Goal: Task Accomplishment & Management: Manage account settings

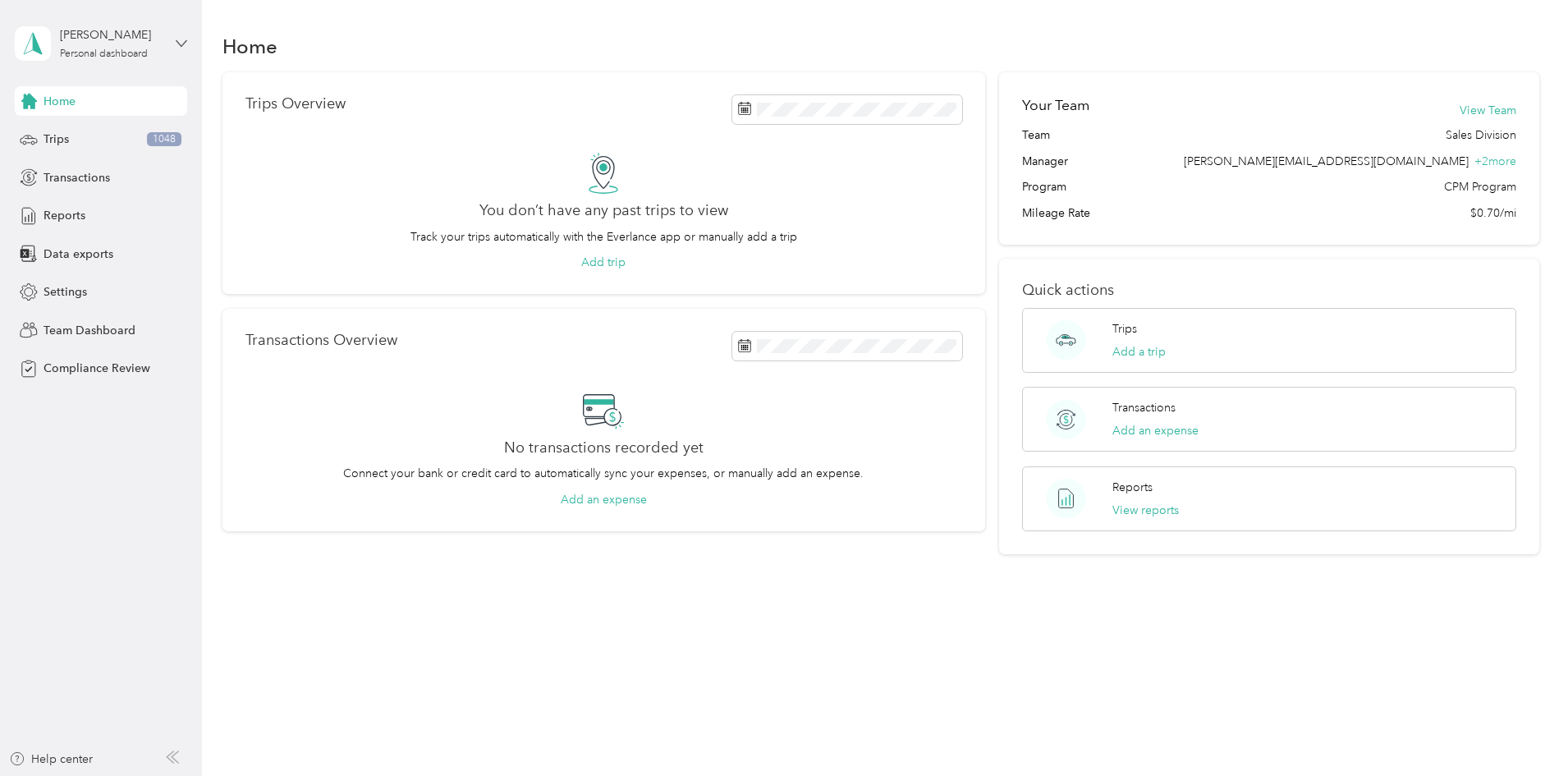
click at [176, 41] on icon at bounding box center [181, 44] width 12 height 12
click at [87, 137] on div "Team dashboard" at bounding box center [234, 135] width 416 height 29
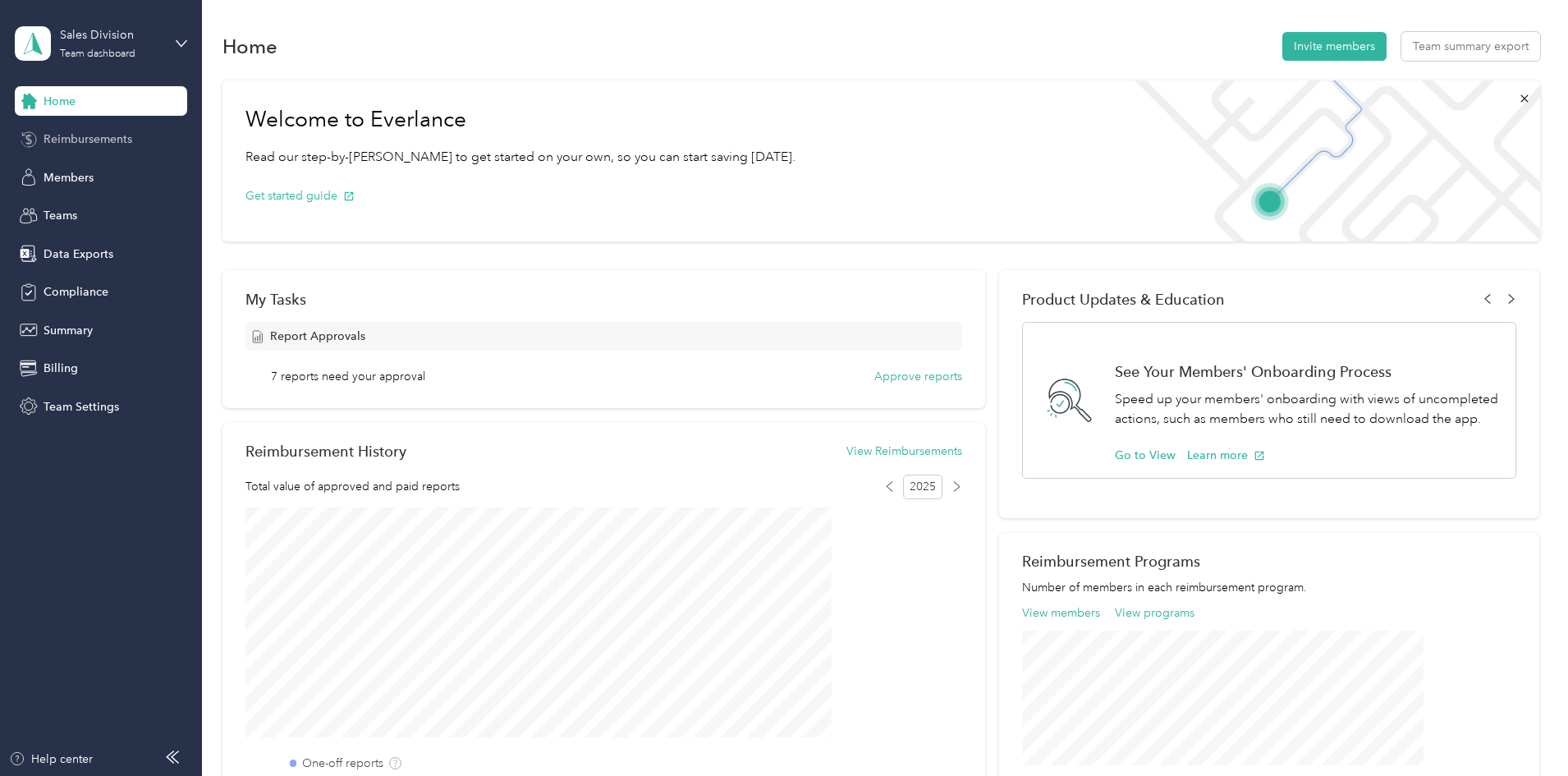
click at [71, 147] on div "Reimbursements" at bounding box center [101, 140] width 172 height 30
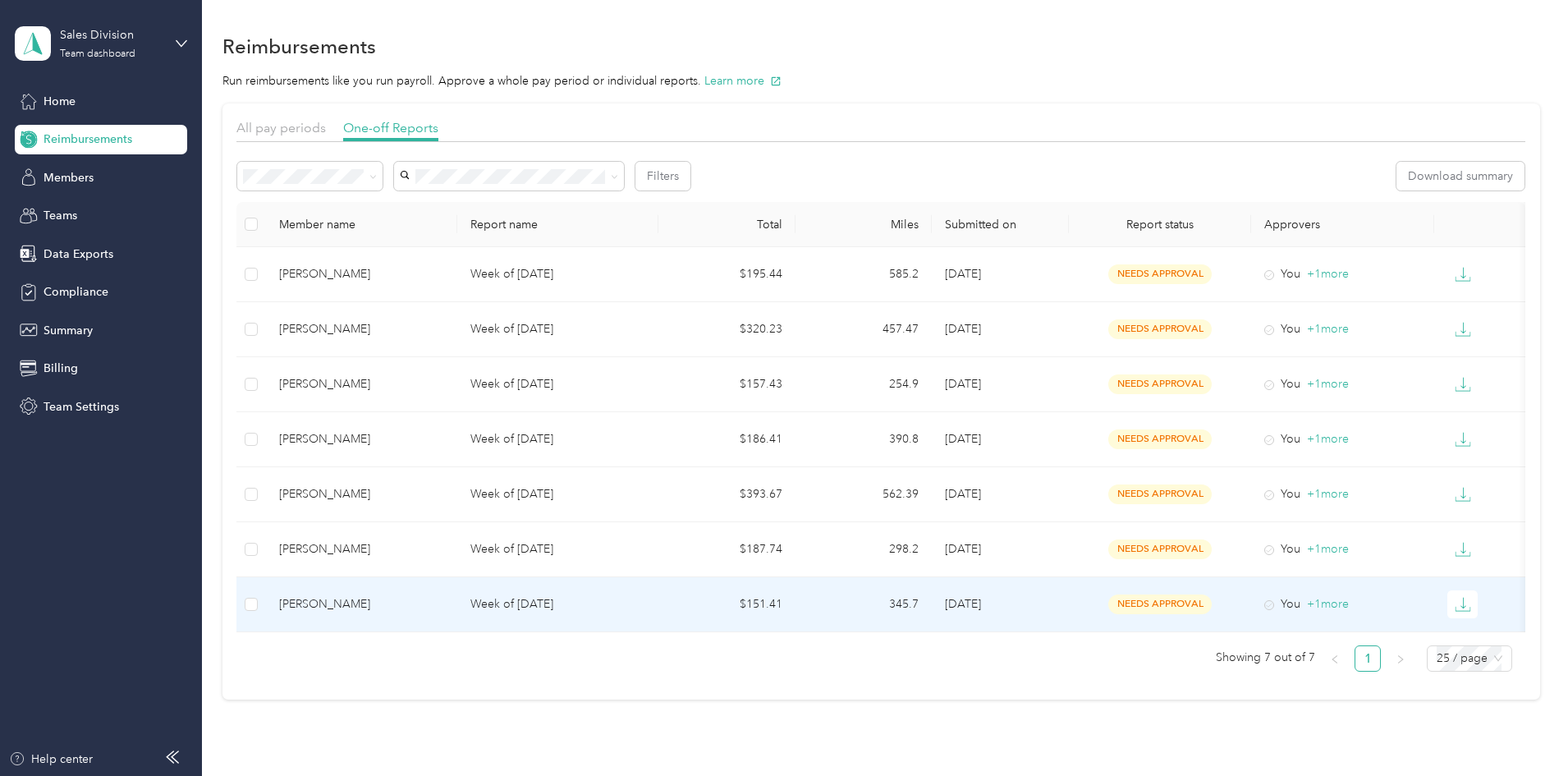
click at [548, 586] on td "Week of [DATE]" at bounding box center [557, 605] width 201 height 55
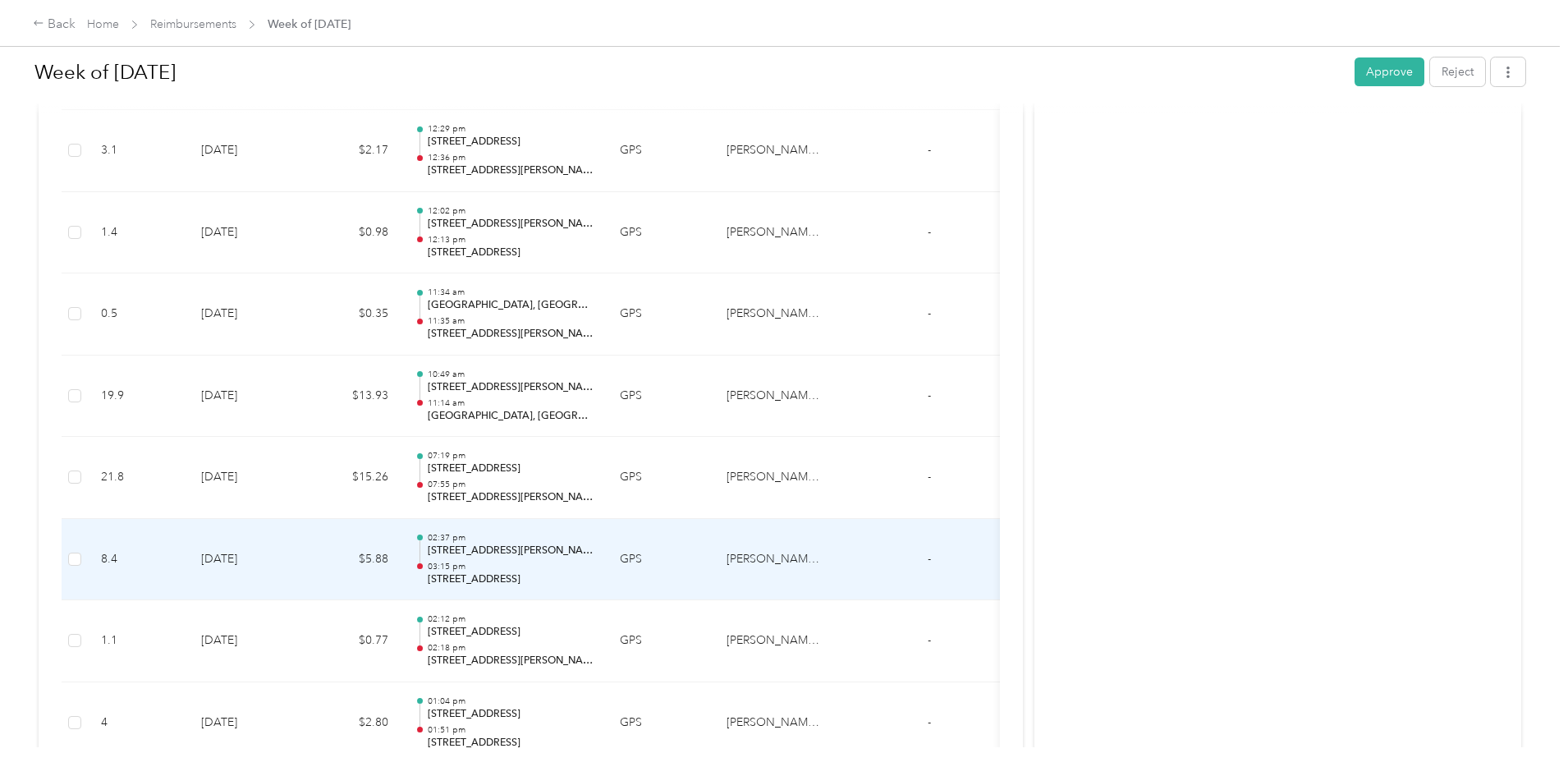
scroll to position [2523, 0]
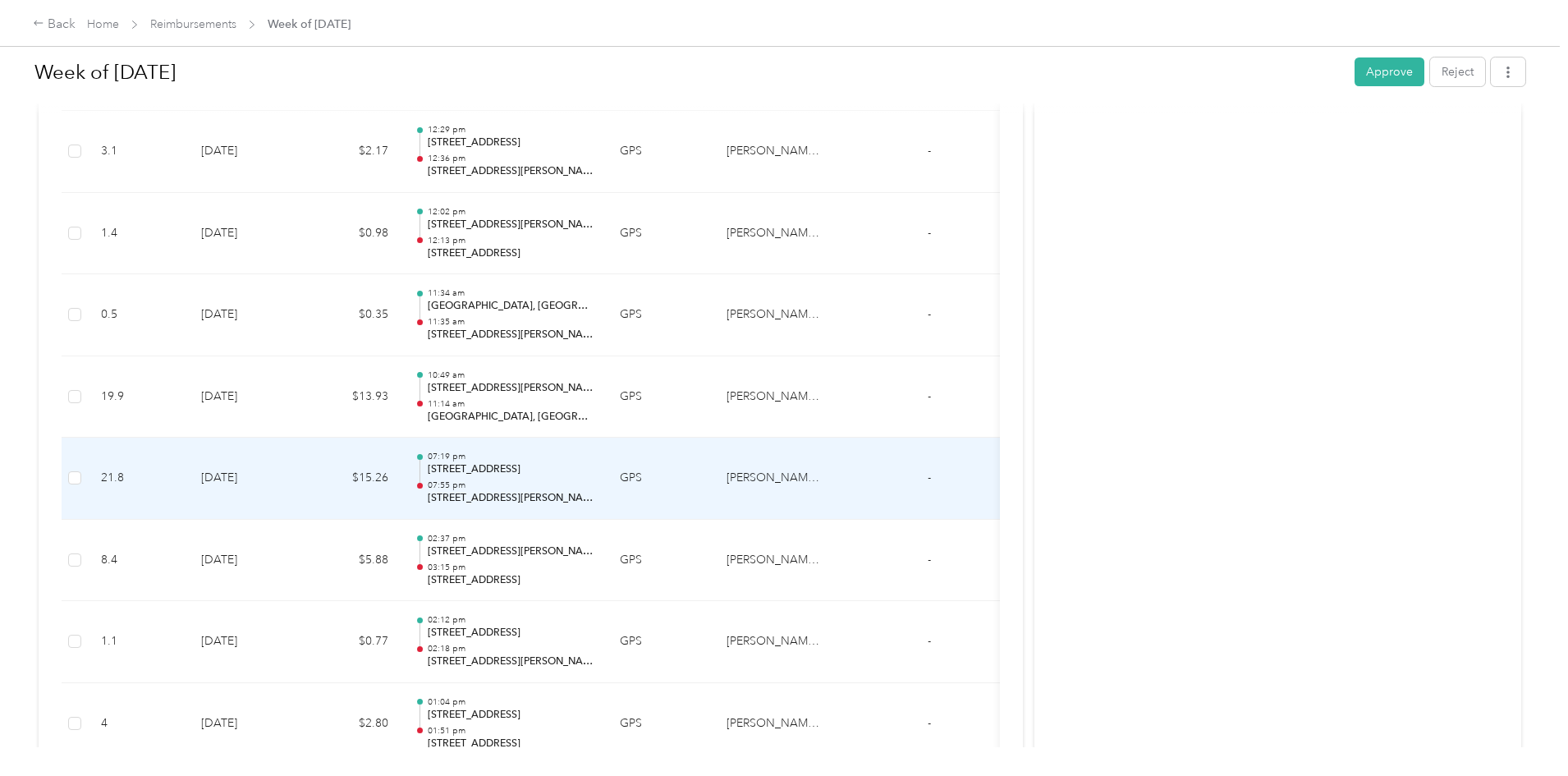
click at [713, 492] on td "GPS" at bounding box center [660, 478] width 107 height 82
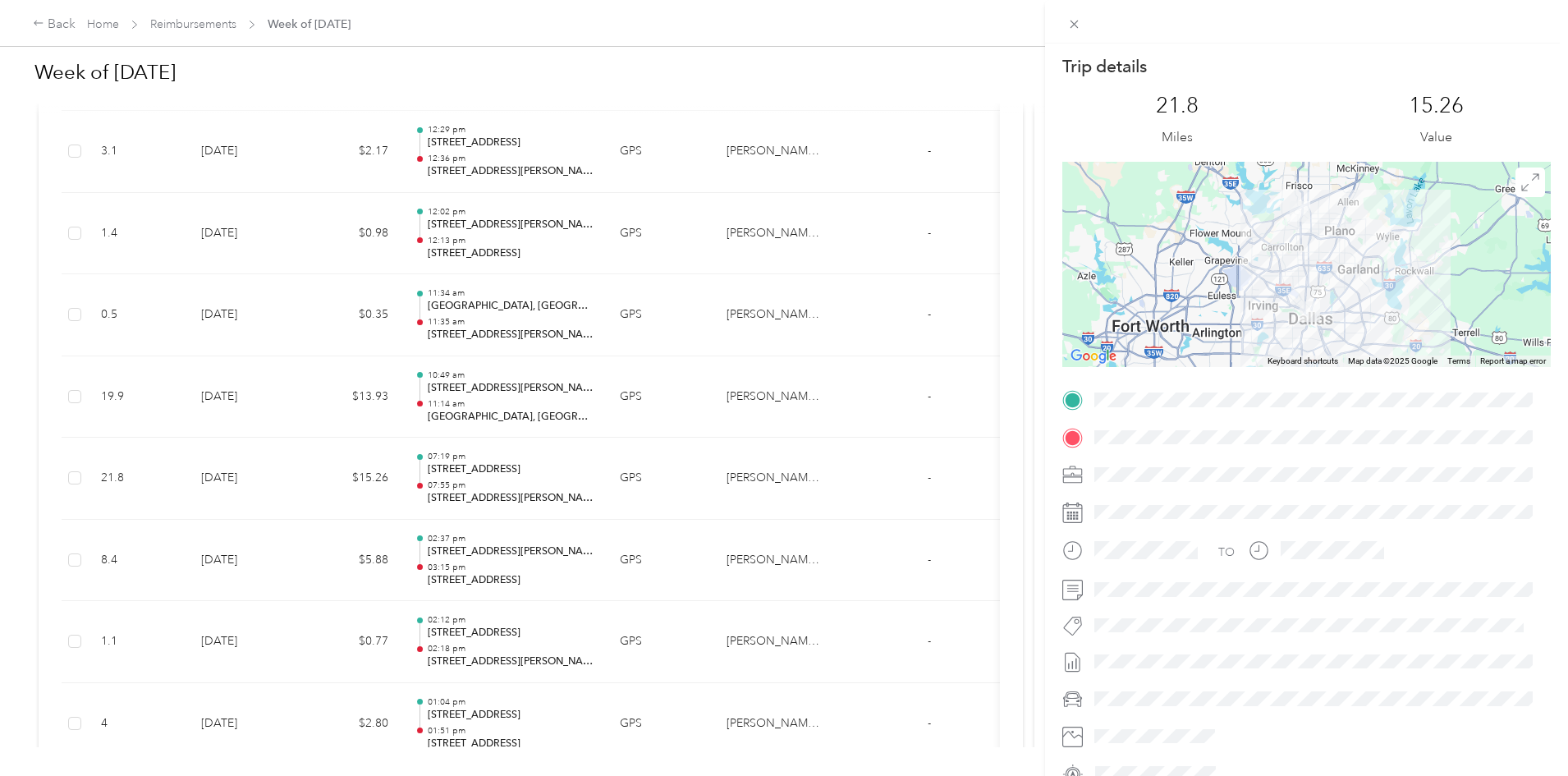
click at [798, 550] on div "Trip details This trip cannot be edited because it is either under review, appr…" at bounding box center [784, 388] width 1568 height 776
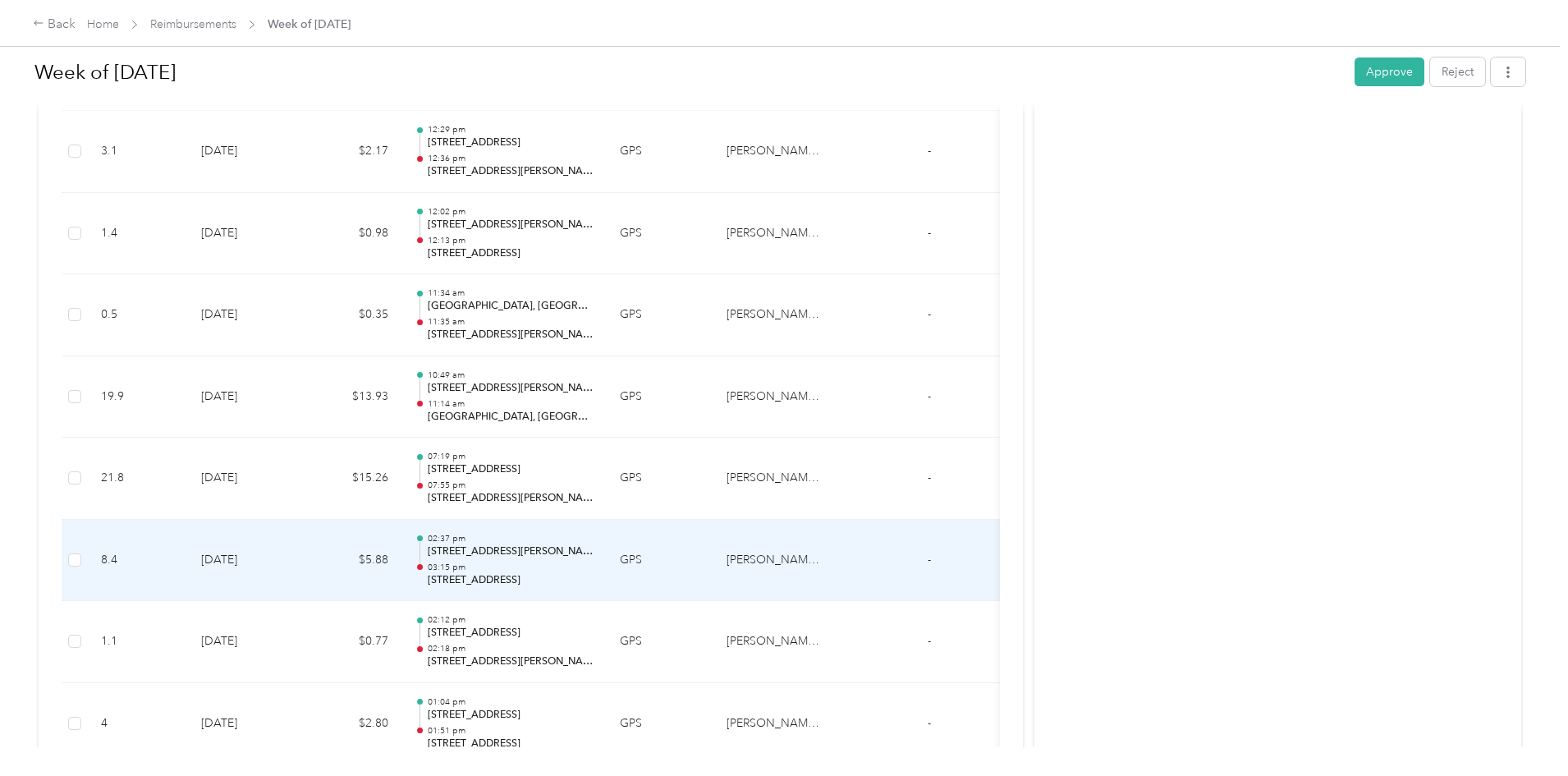
click at [713, 550] on td "GPS" at bounding box center [660, 560] width 107 height 82
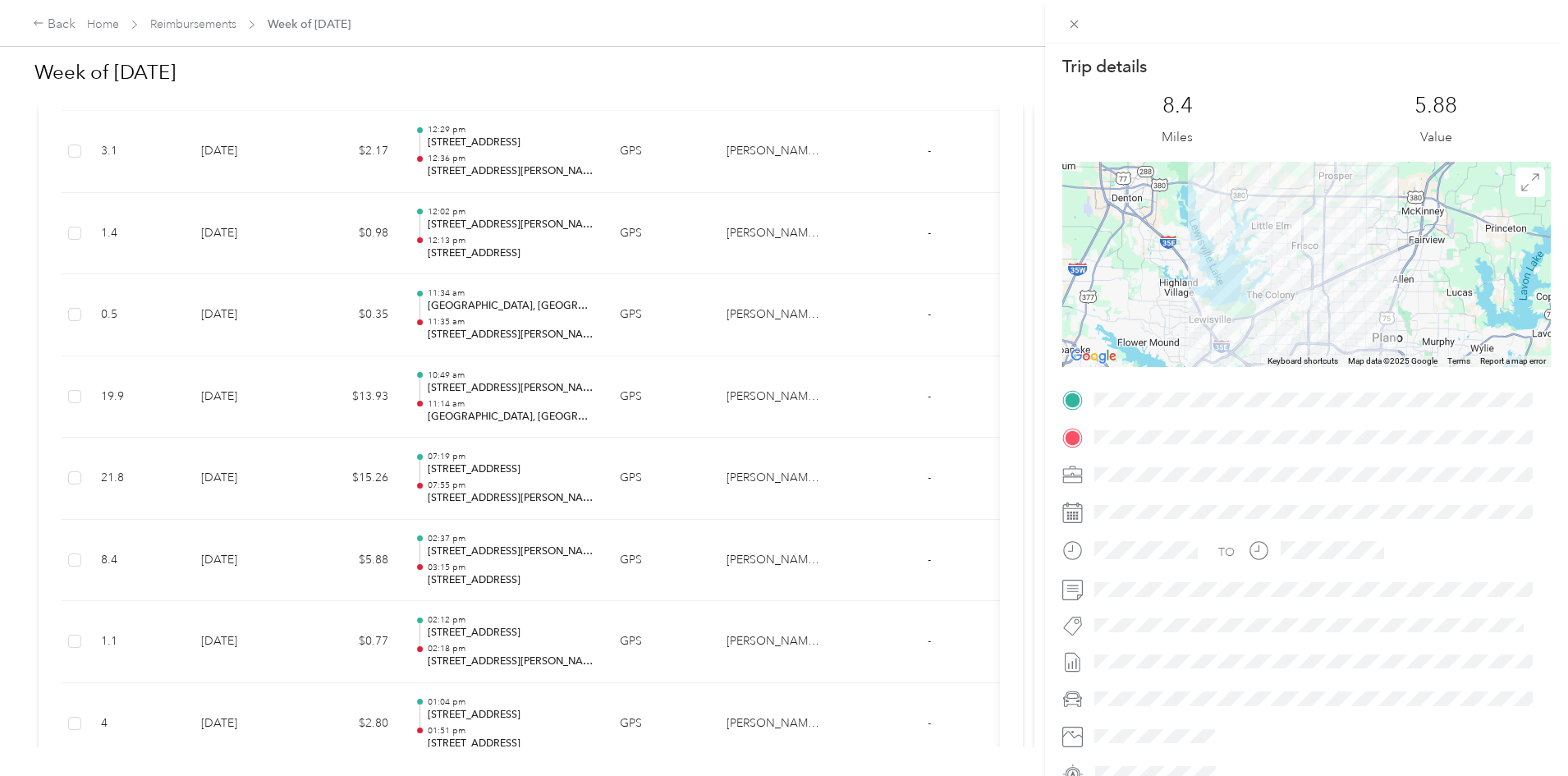
click at [798, 550] on div "Trip details This trip cannot be edited because it is either under review, appr…" at bounding box center [784, 388] width 1568 height 776
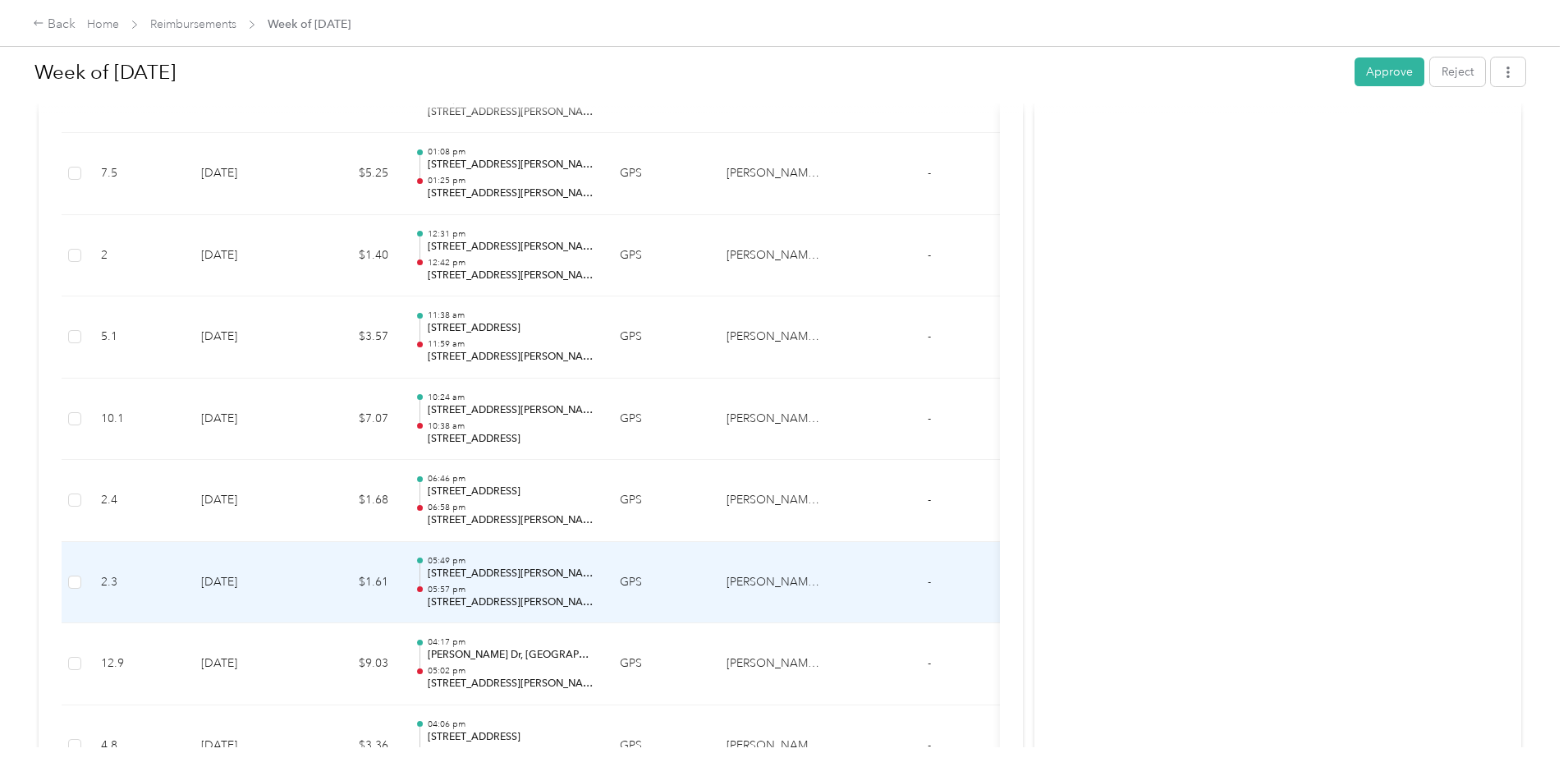
scroll to position [1357, 0]
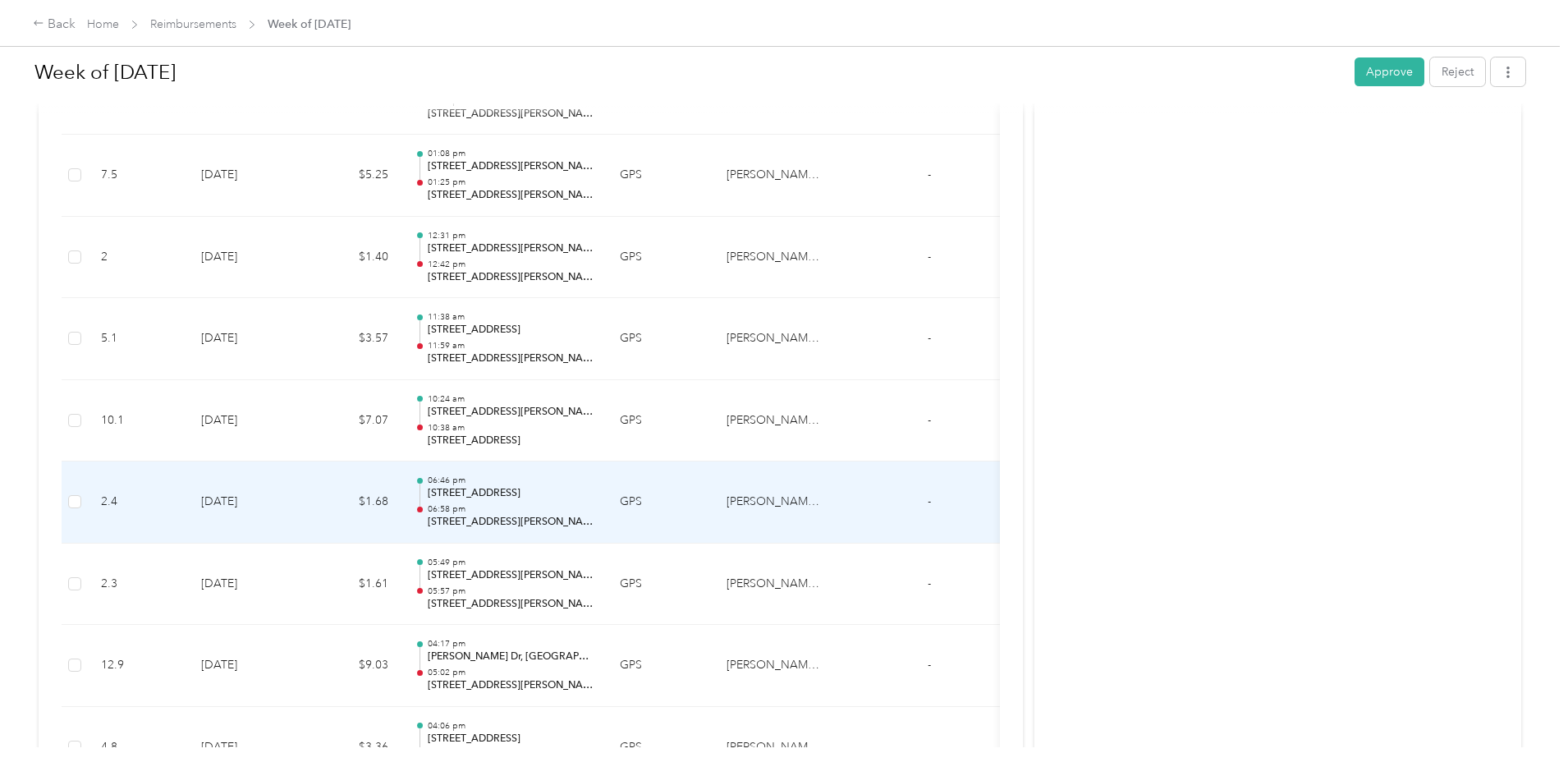
click at [713, 512] on td "GPS" at bounding box center [660, 502] width 107 height 82
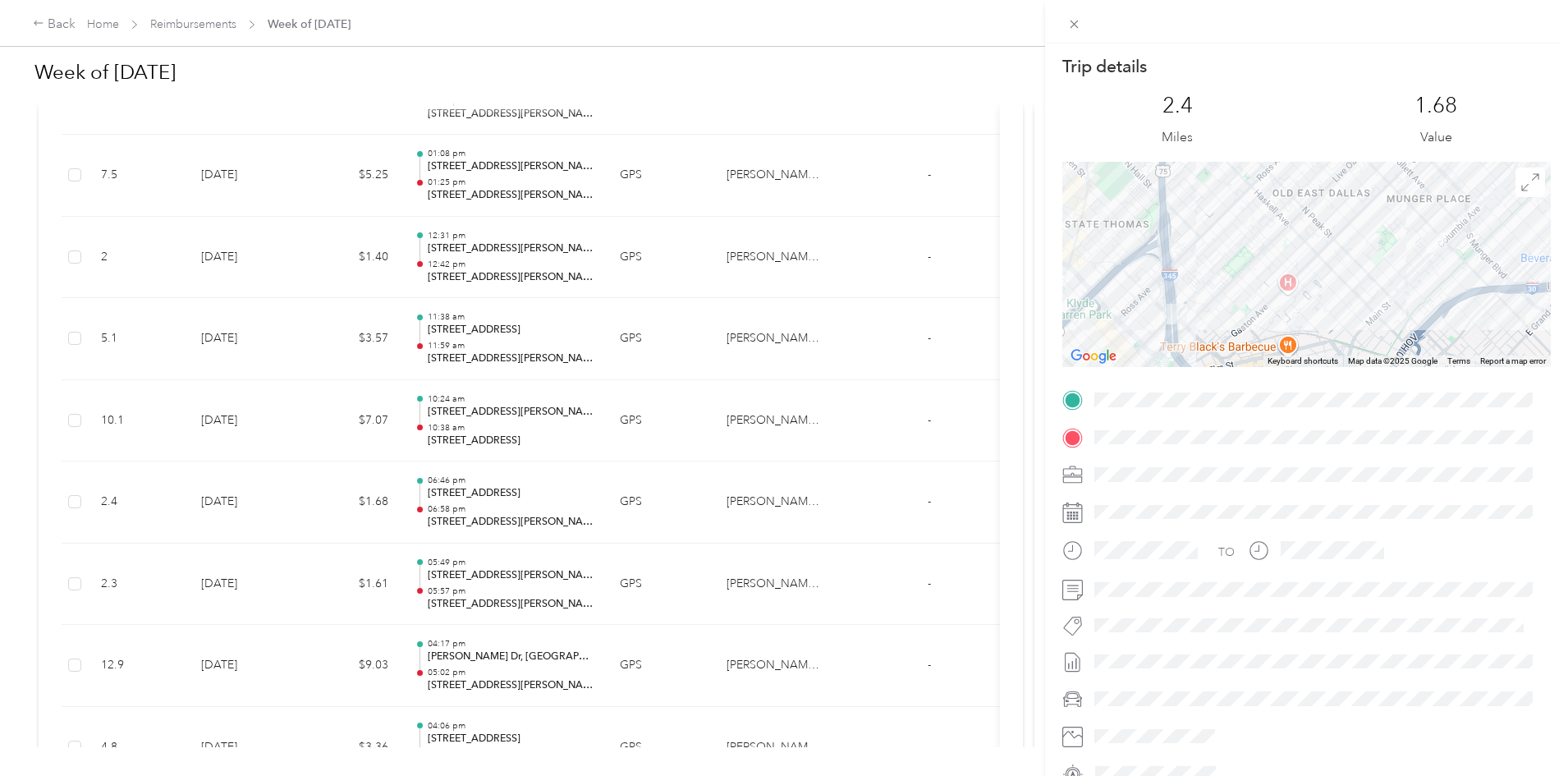
click at [803, 512] on div "Trip details This trip cannot be edited because it is either under review, appr…" at bounding box center [784, 388] width 1568 height 776
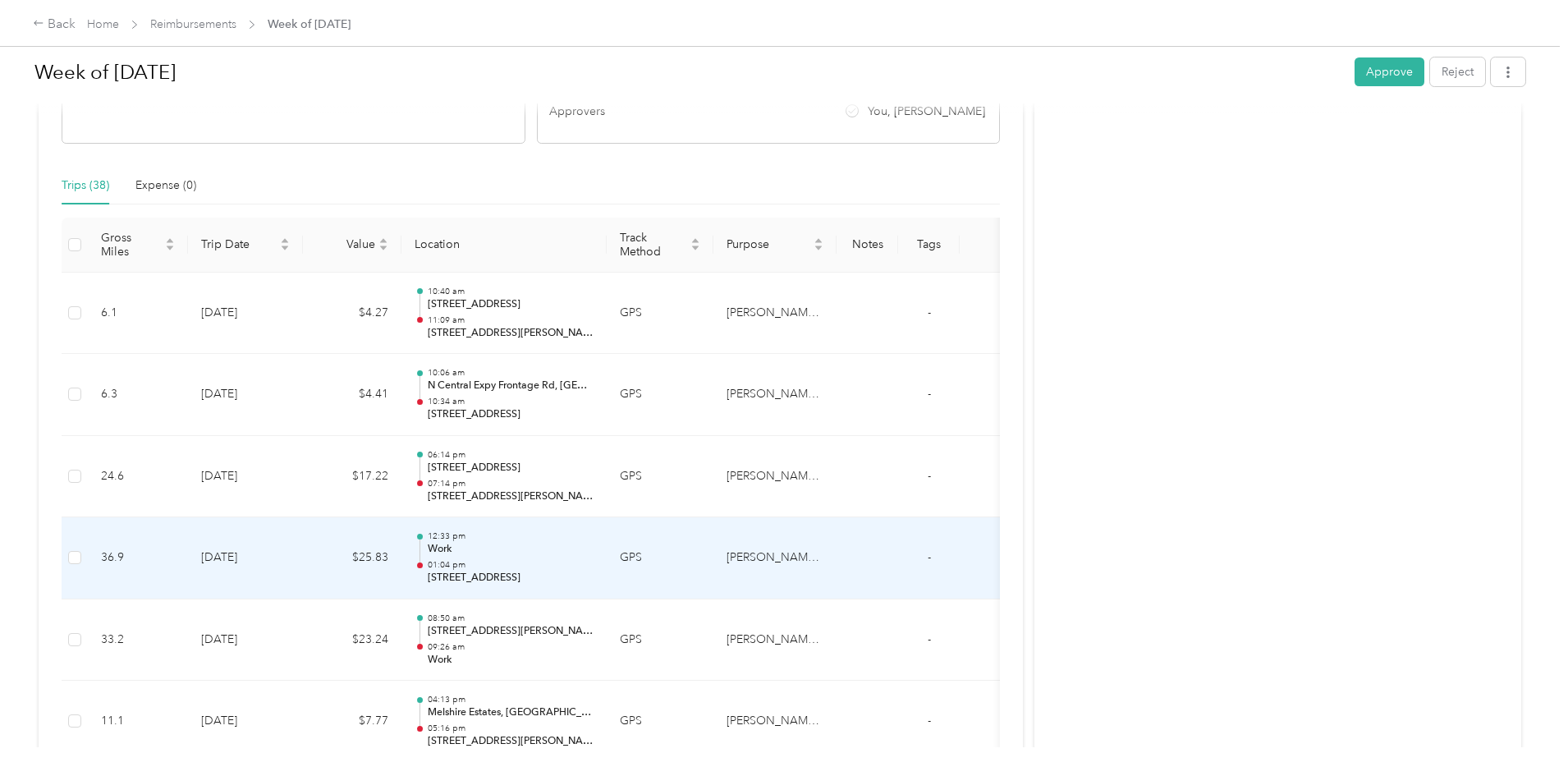
scroll to position [320, 0]
click at [713, 547] on td "GPS" at bounding box center [660, 558] width 107 height 82
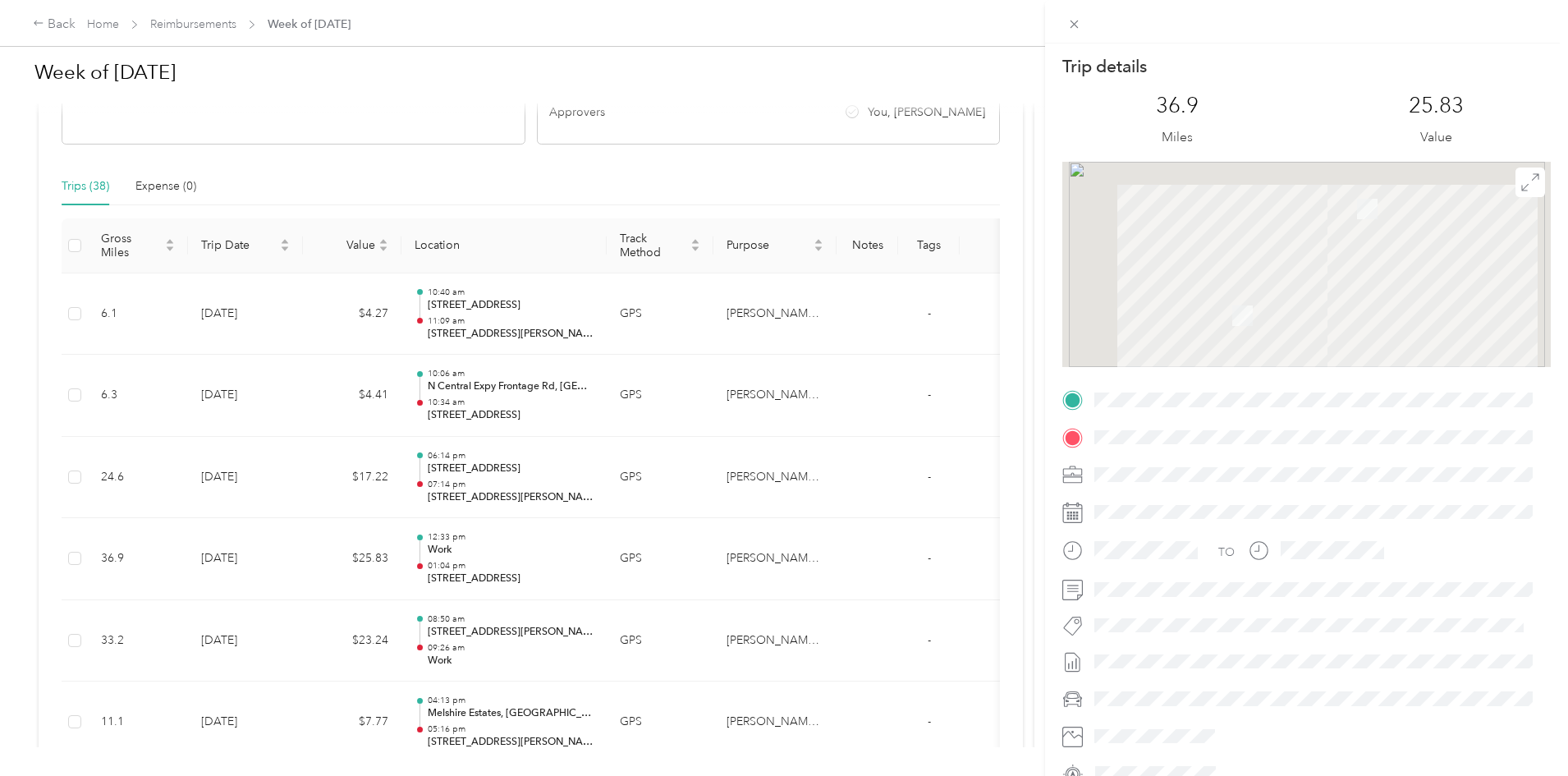
click at [799, 547] on div "Trip details This trip cannot be edited because it is either under review, appr…" at bounding box center [784, 388] width 1568 height 776
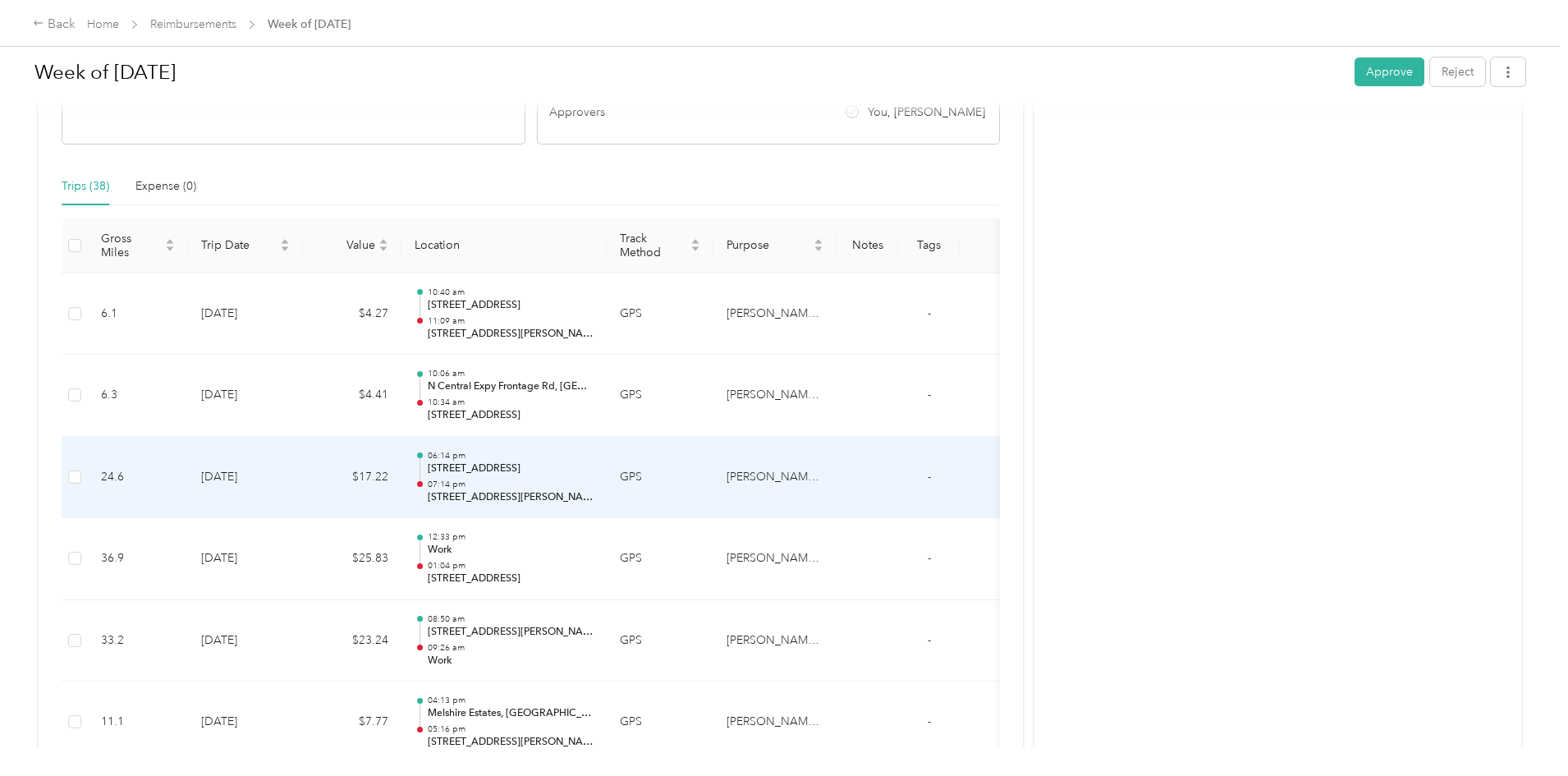
click at [713, 483] on td "GPS" at bounding box center [660, 477] width 107 height 82
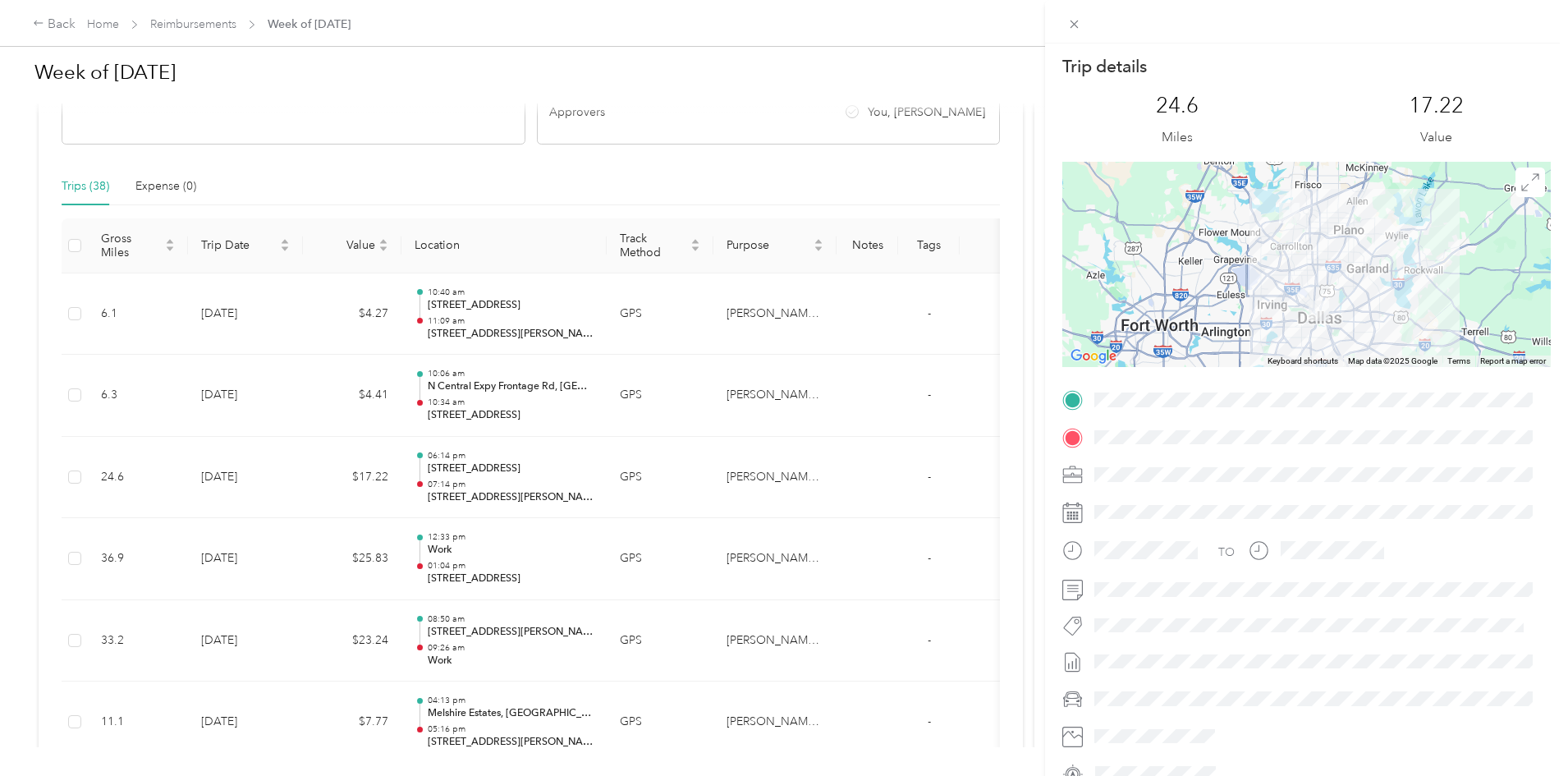
click at [805, 483] on div "Trip details This trip cannot be edited because it is either under review, appr…" at bounding box center [784, 388] width 1568 height 776
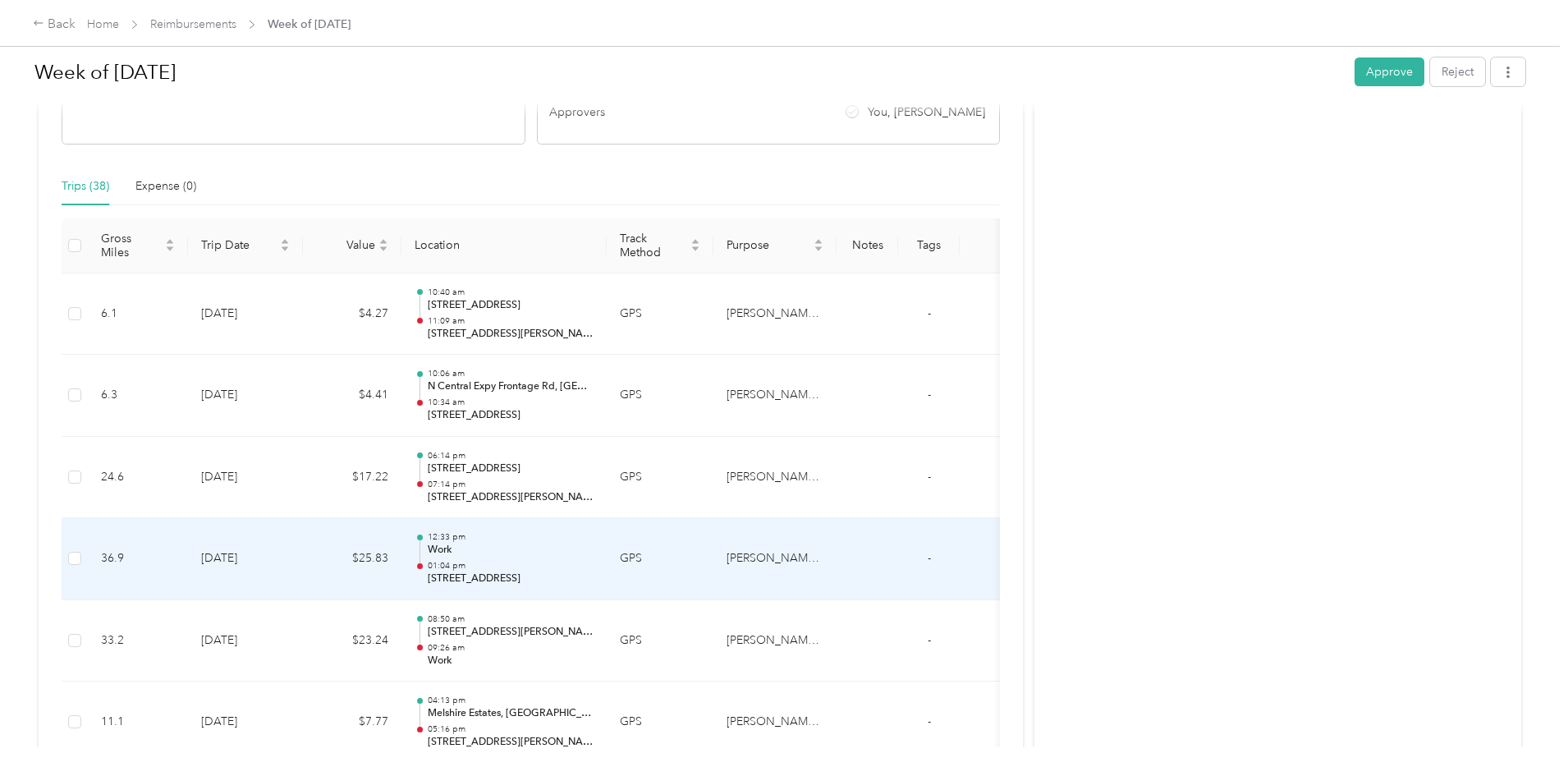
click at [713, 552] on td "GPS" at bounding box center [660, 558] width 107 height 82
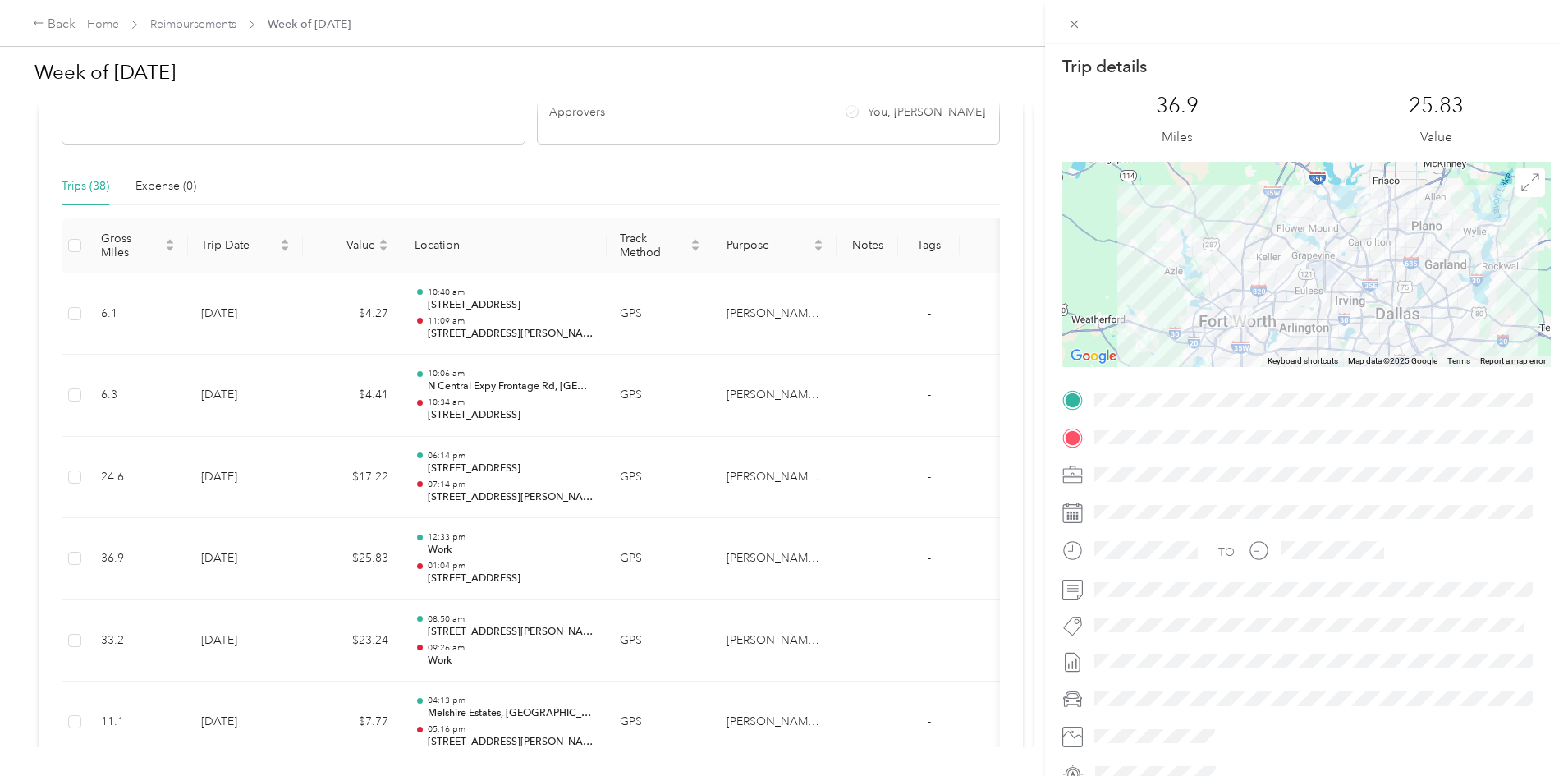
click at [798, 490] on div "Trip details This trip cannot be edited because it is either under review, appr…" at bounding box center [784, 388] width 1568 height 776
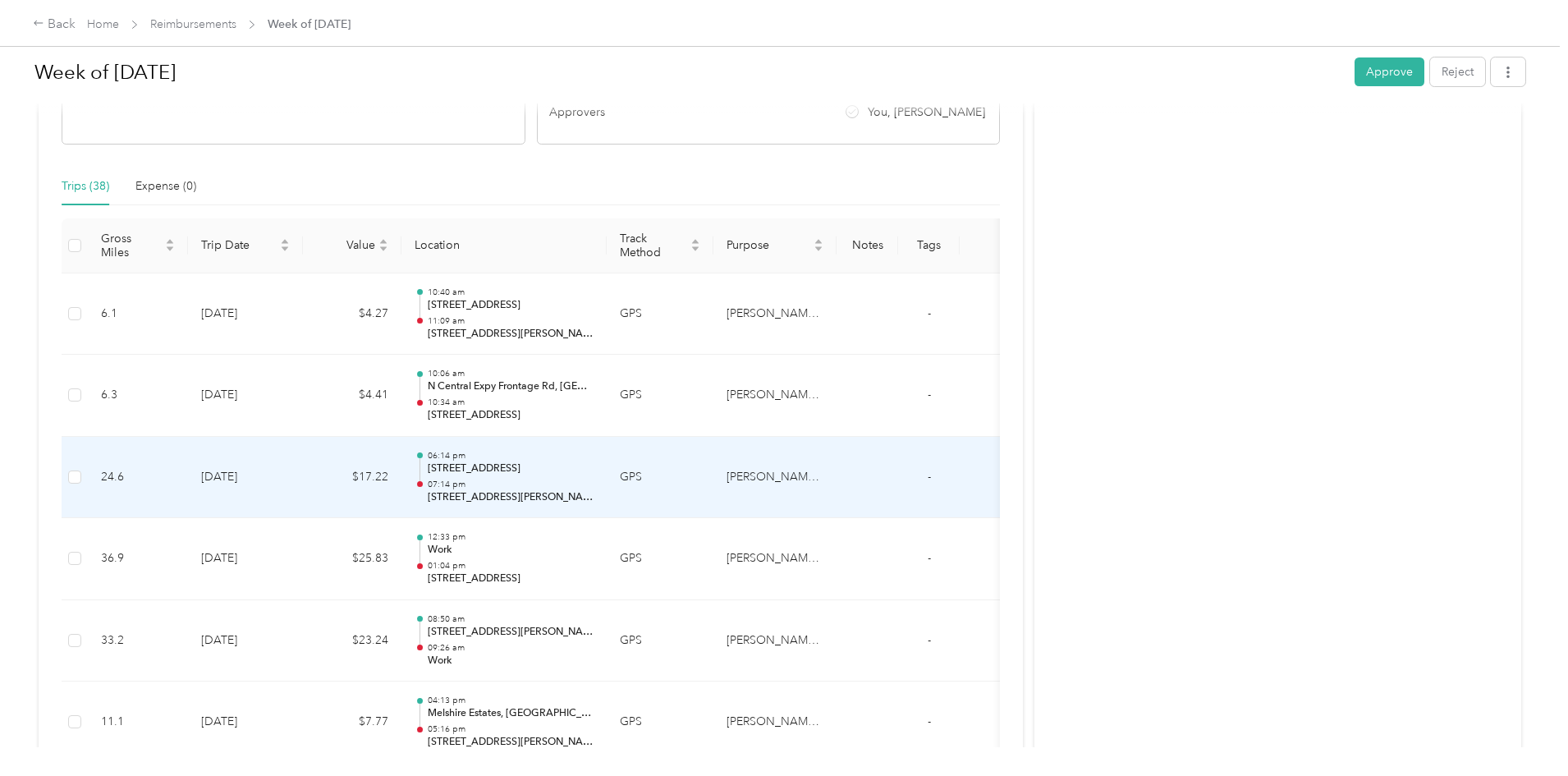
click at [713, 490] on td "GPS" at bounding box center [660, 477] width 107 height 82
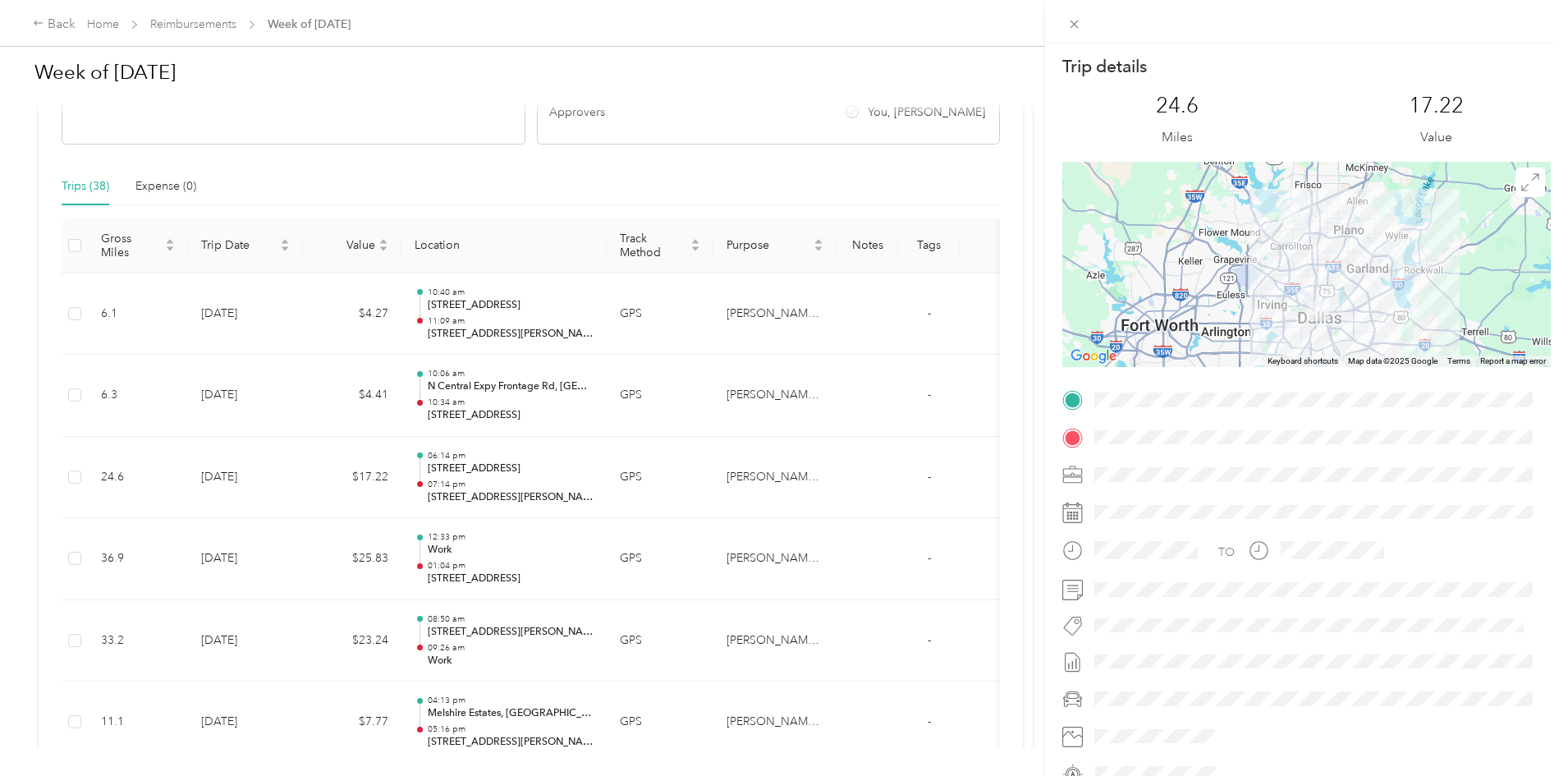
click at [795, 386] on div "Trip details This trip cannot be edited because it is either under review, appr…" at bounding box center [784, 388] width 1568 height 776
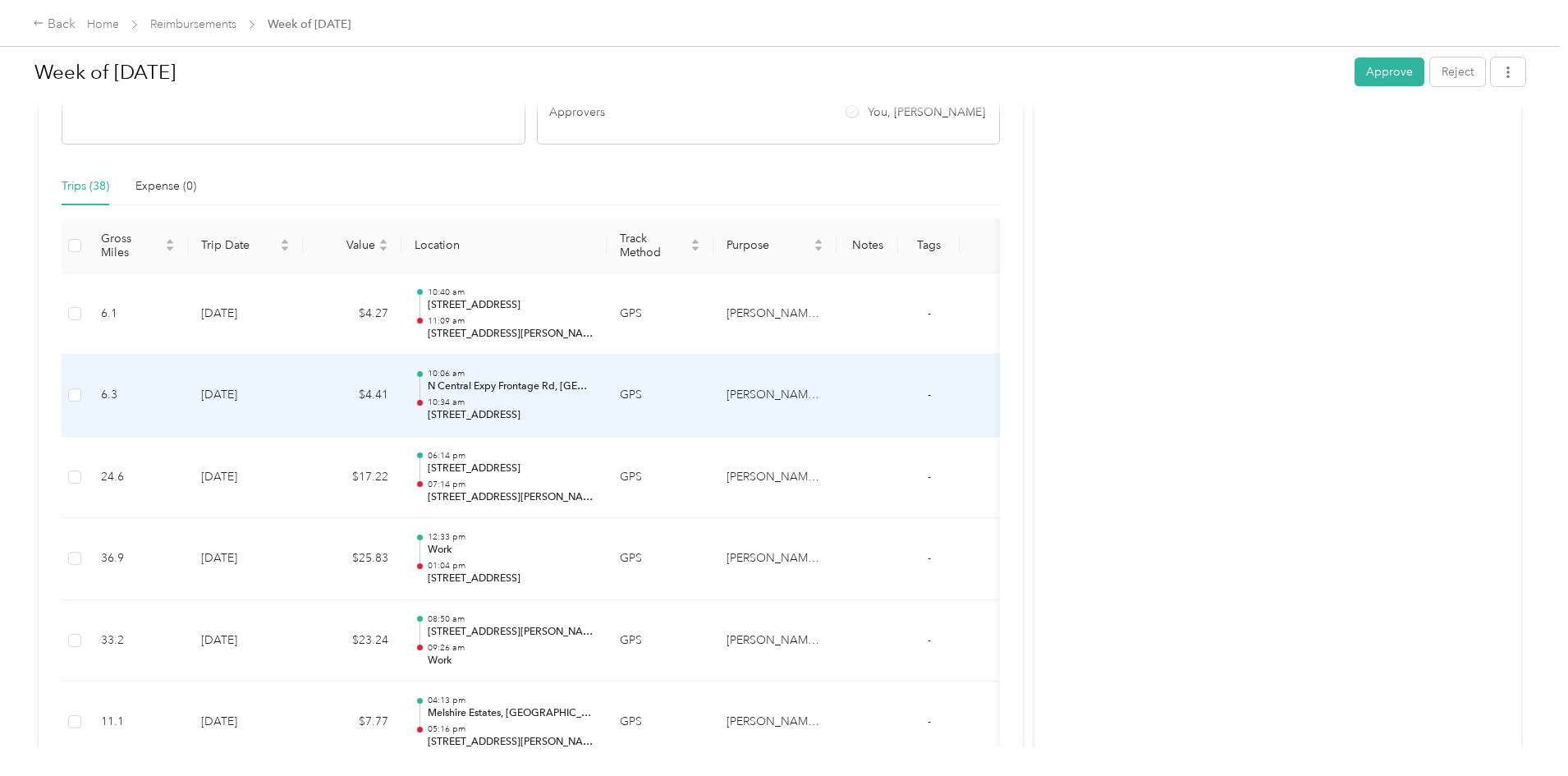
click at [713, 386] on td "GPS" at bounding box center [660, 395] width 107 height 82
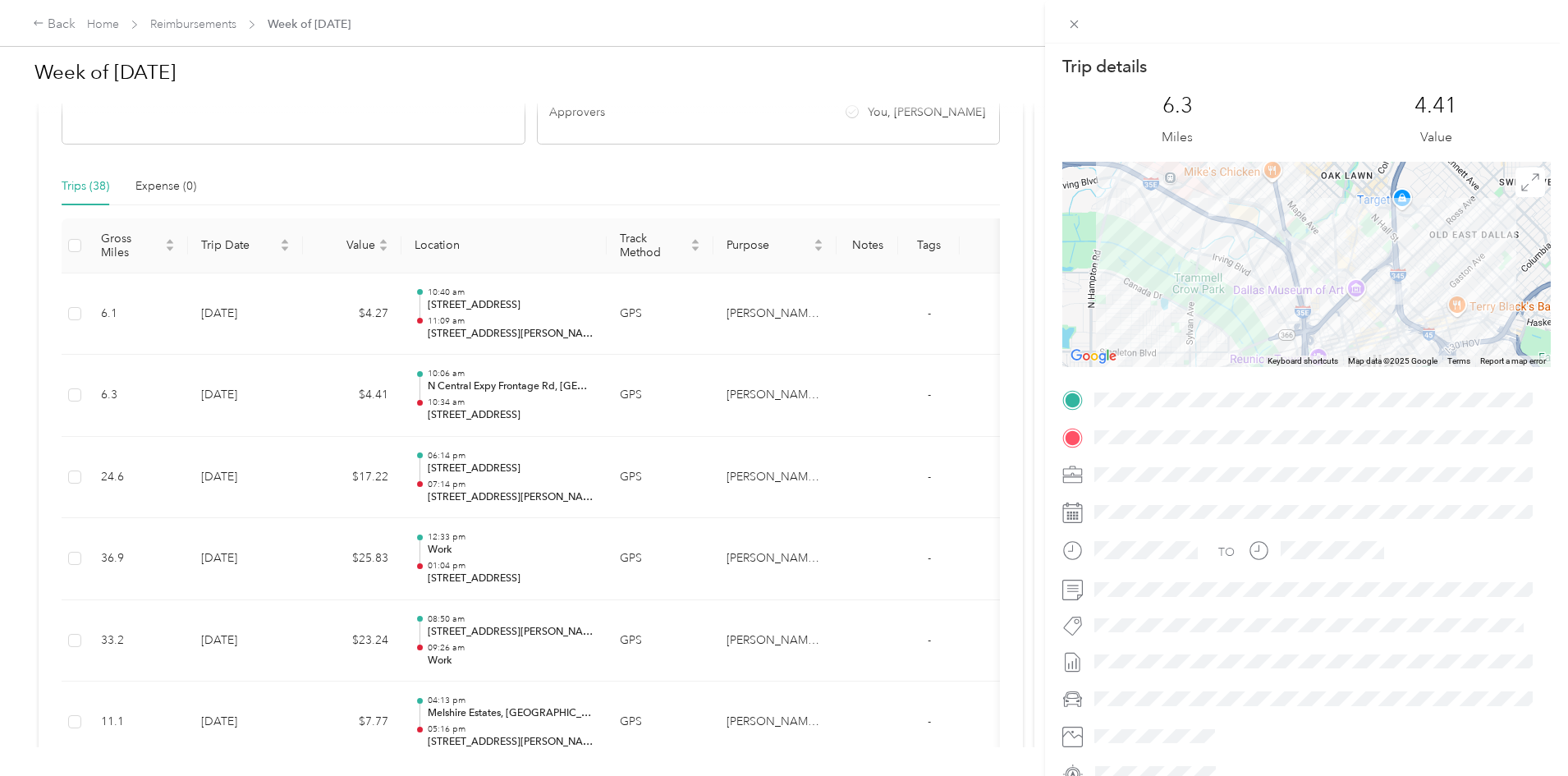
click at [802, 325] on div "Trip details This trip cannot be edited because it is either under review, appr…" at bounding box center [784, 388] width 1568 height 776
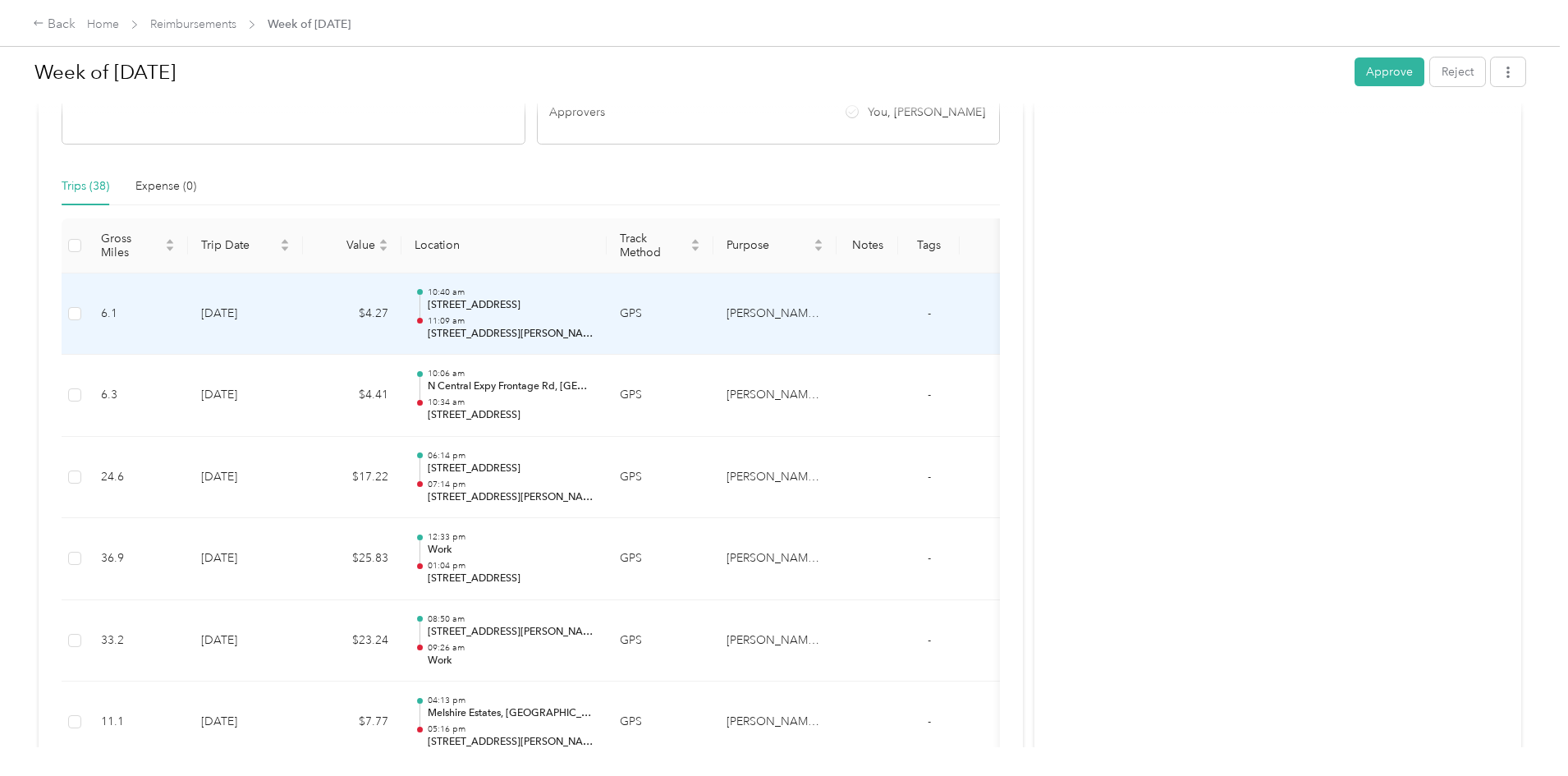
click at [713, 325] on td "GPS" at bounding box center [660, 314] width 107 height 82
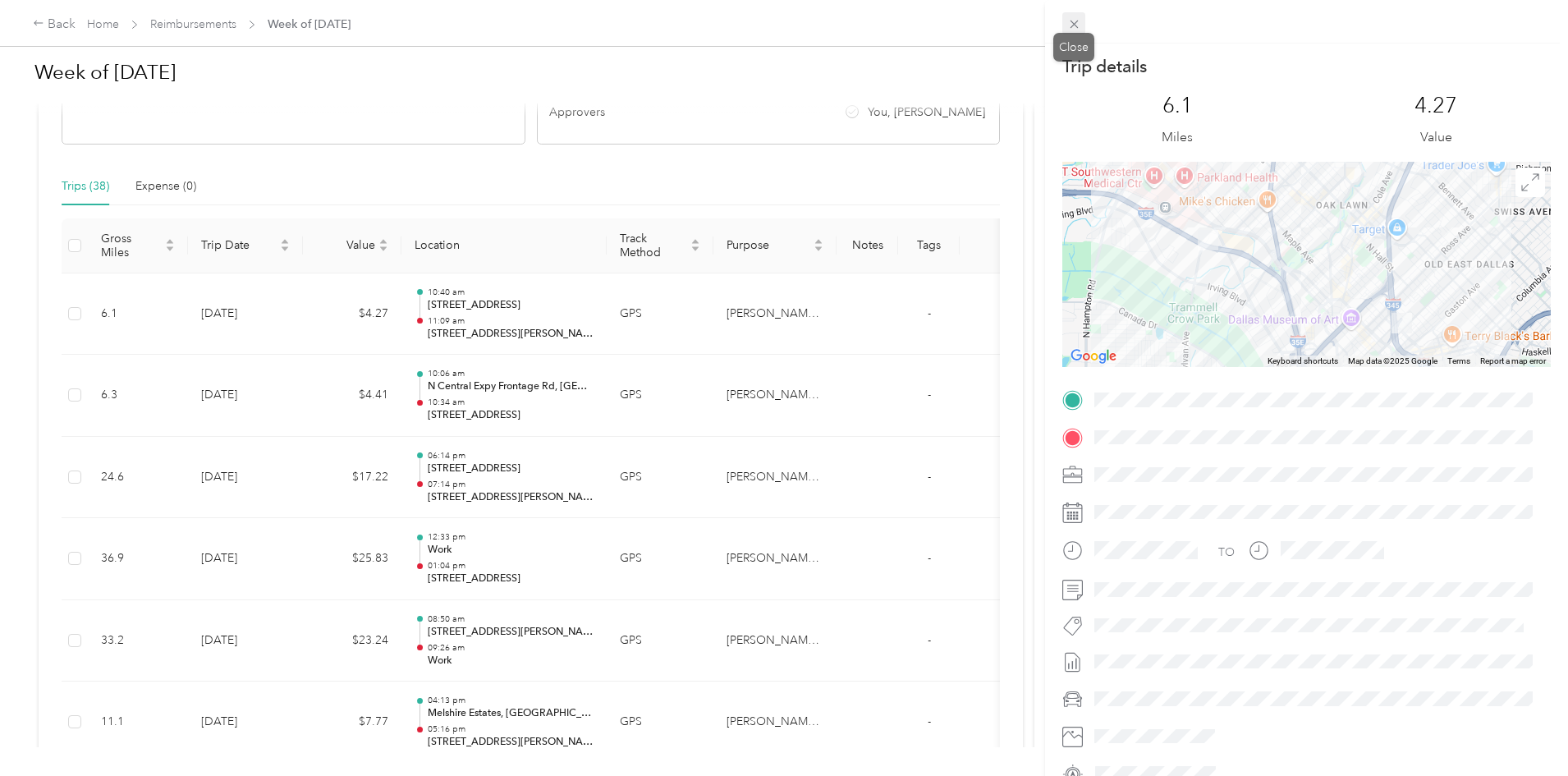
click at [1078, 25] on icon at bounding box center [1074, 24] width 14 height 14
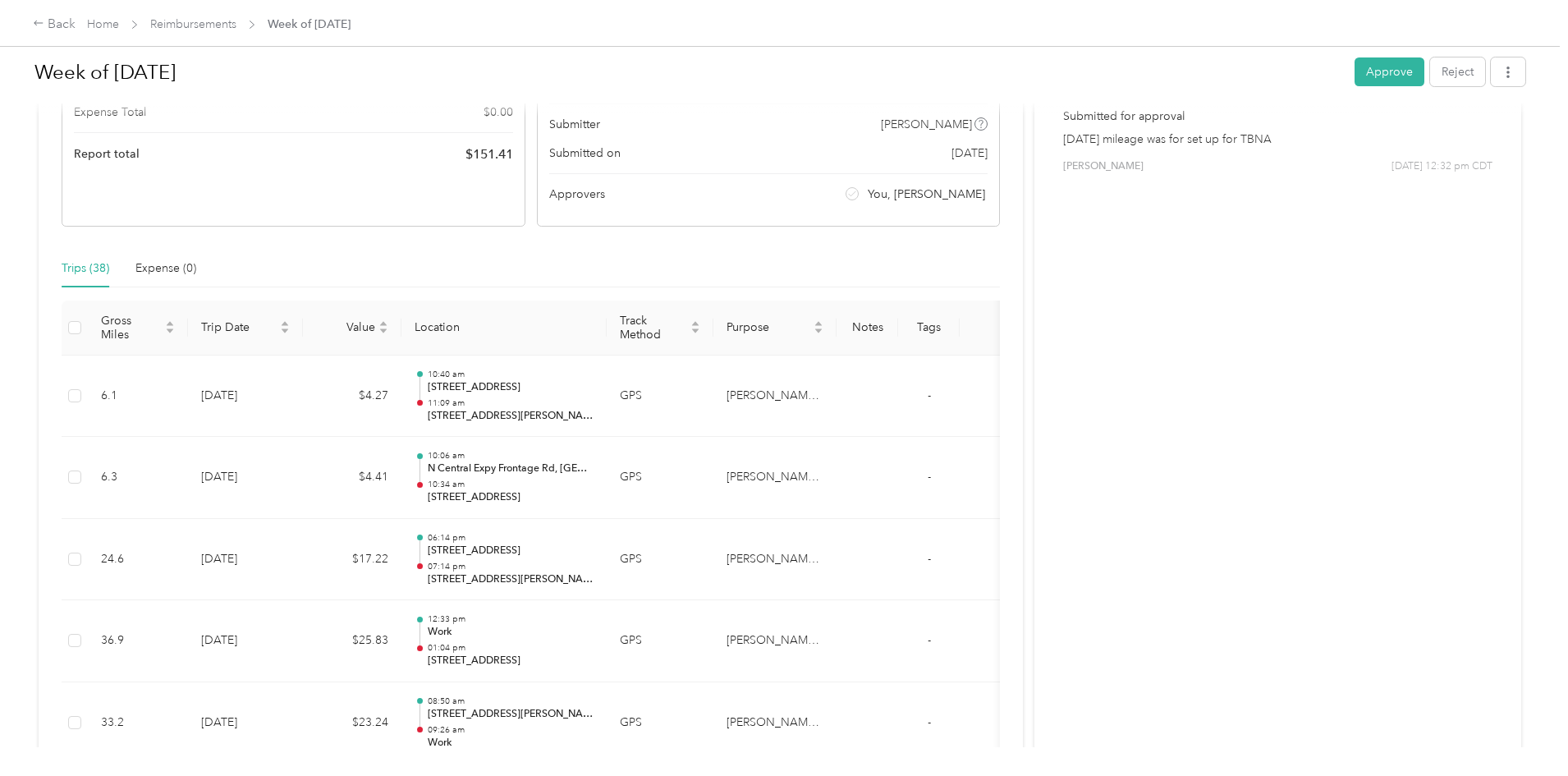
scroll to position [0, 0]
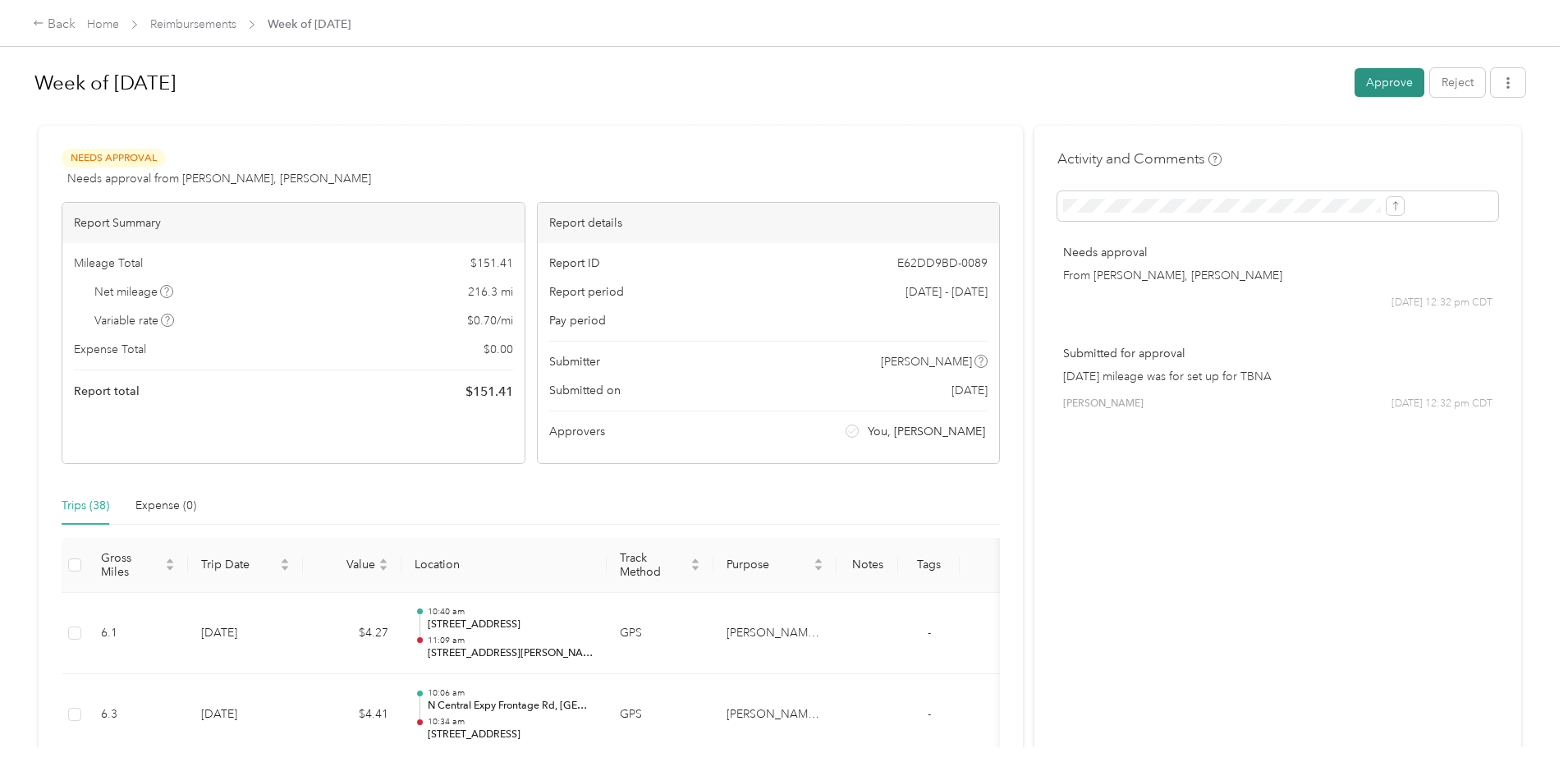
click at [1355, 75] on button "Approve" at bounding box center [1390, 82] width 70 height 29
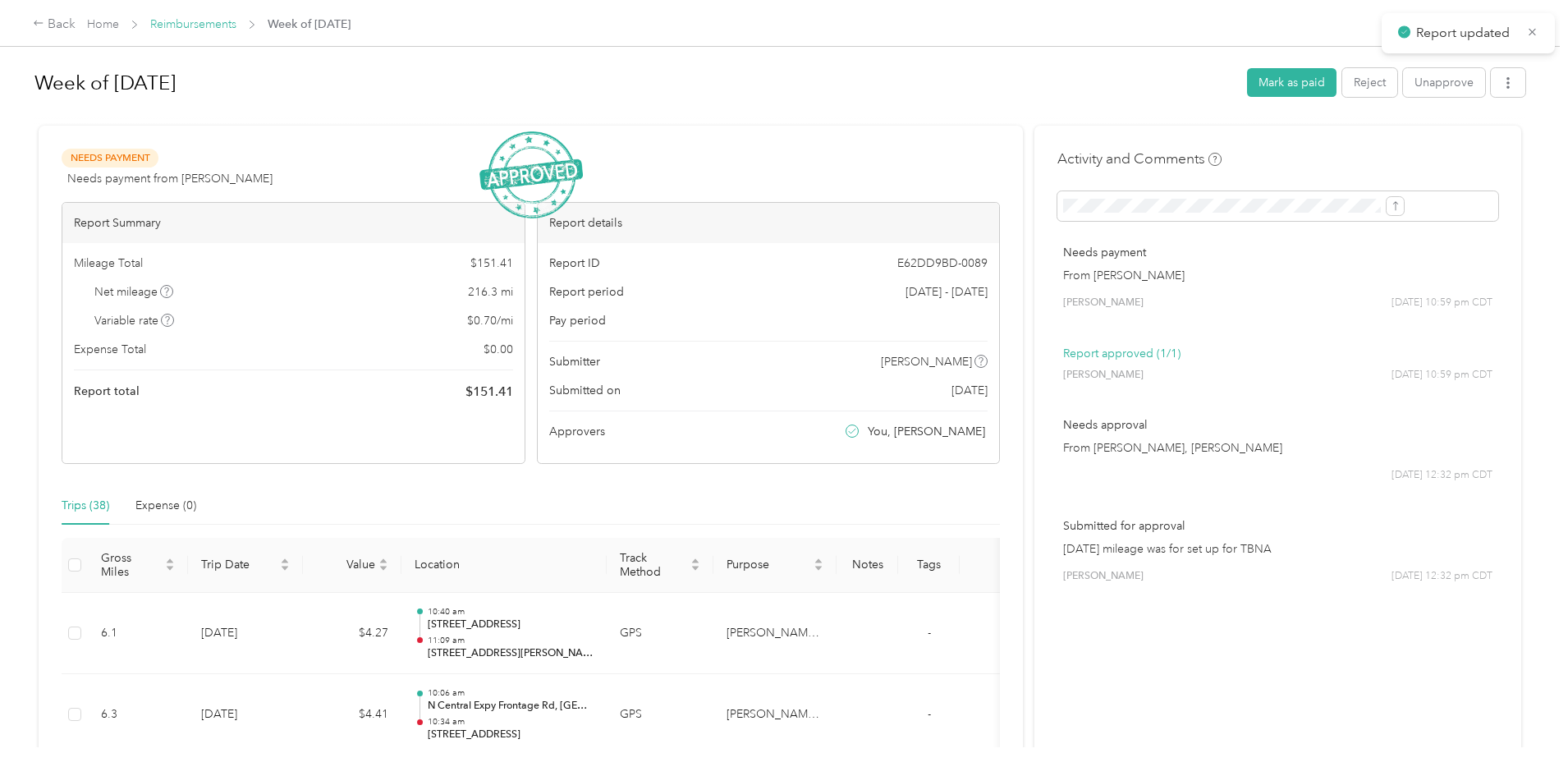
click at [236, 30] on link "Reimbursements" at bounding box center [193, 24] width 86 height 14
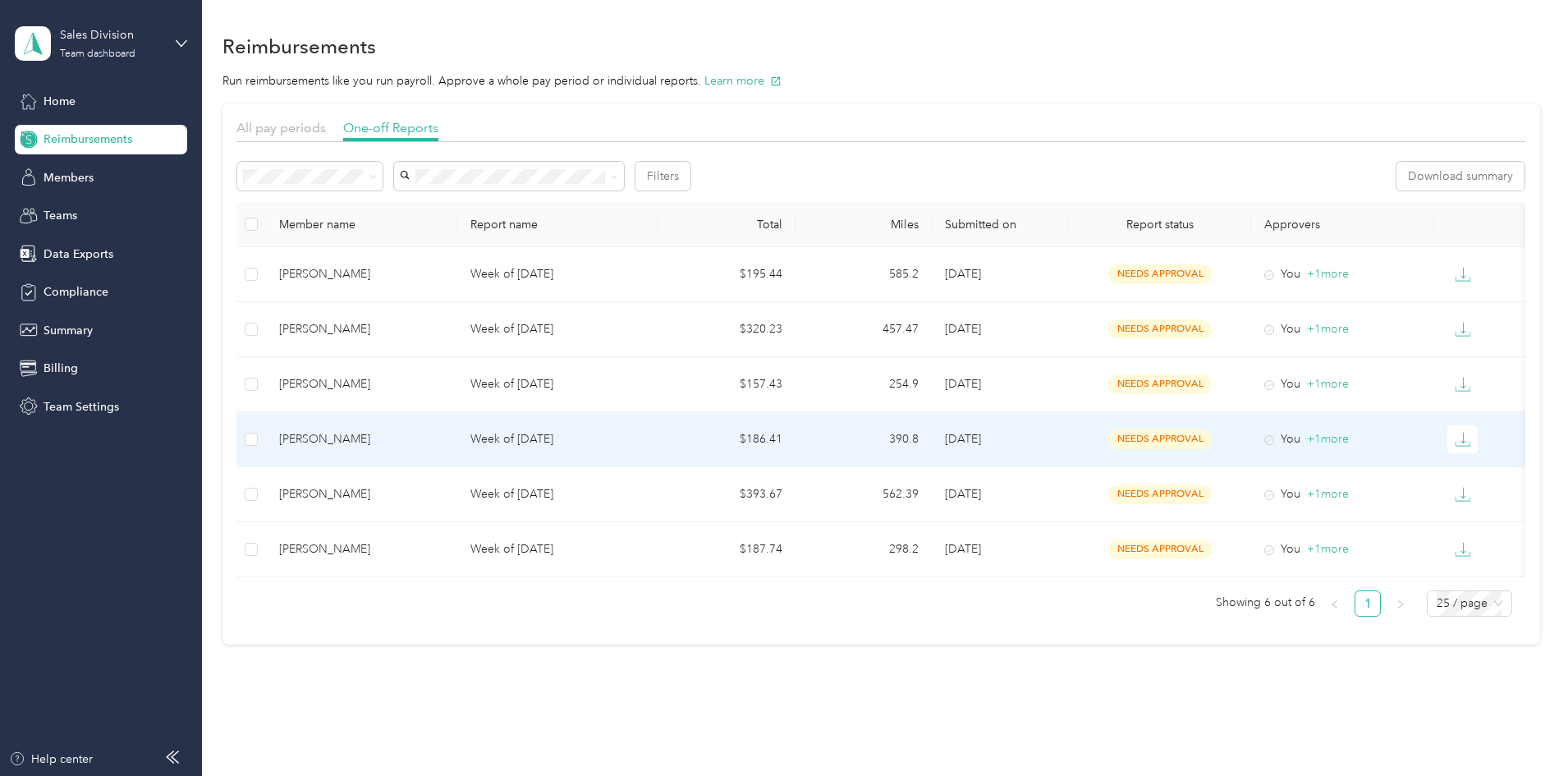
click at [444, 445] on div "[PERSON_NAME]" at bounding box center [361, 439] width 165 height 18
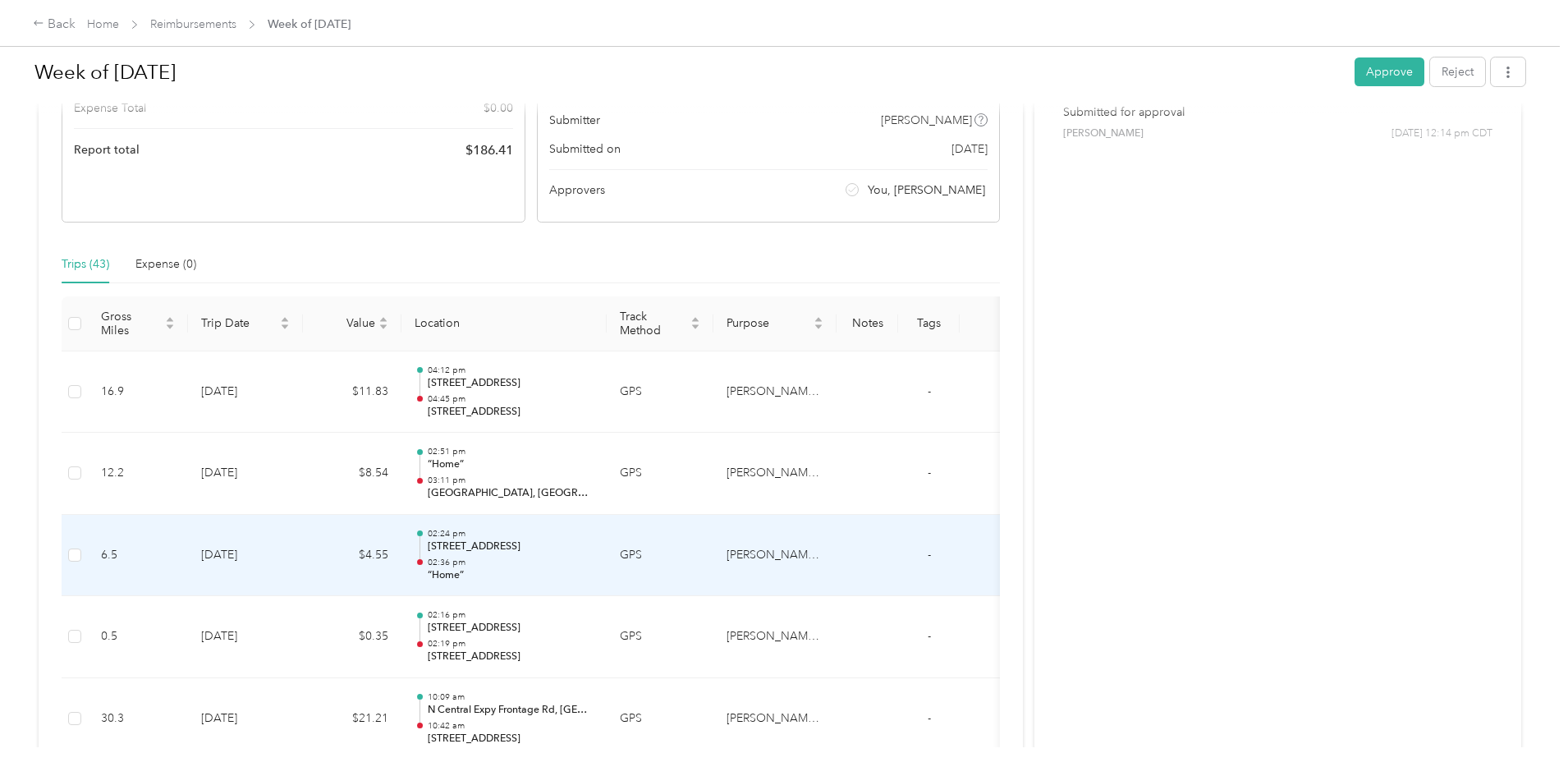
scroll to position [240, 0]
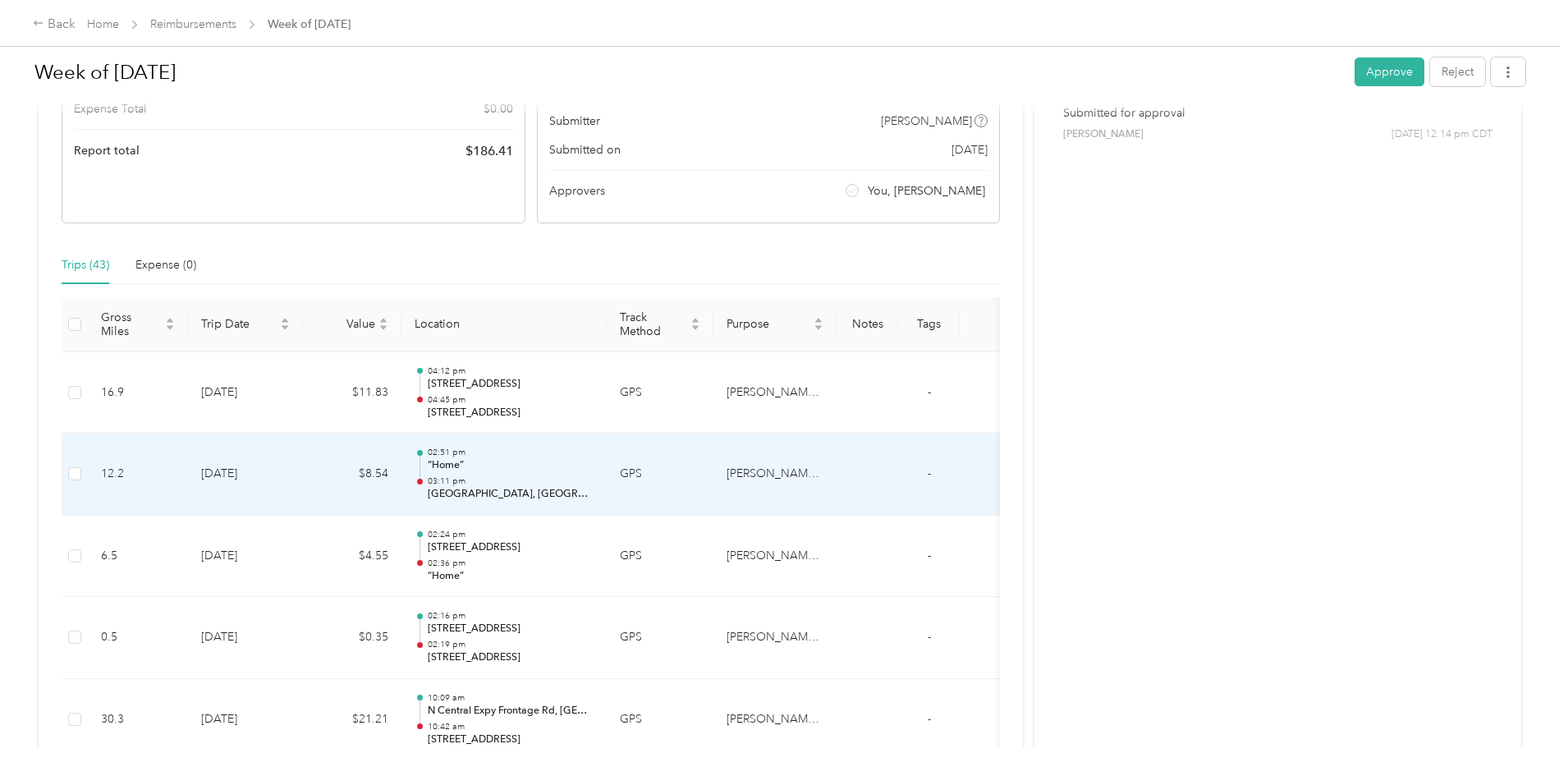
click at [713, 488] on td "GPS" at bounding box center [660, 474] width 107 height 82
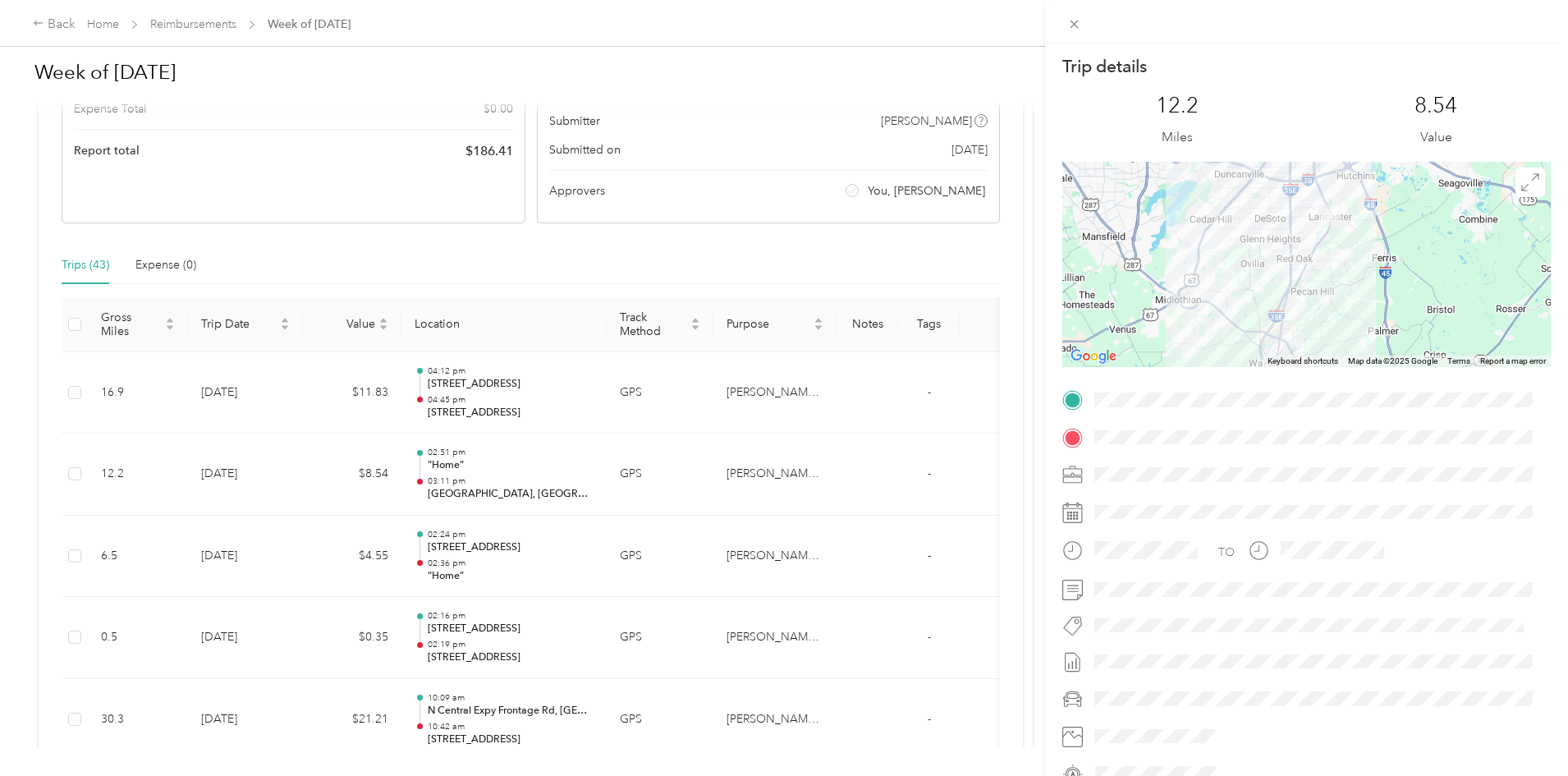
click at [818, 564] on div "Trip details This trip cannot be edited because it is either under review, appr…" at bounding box center [784, 388] width 1568 height 776
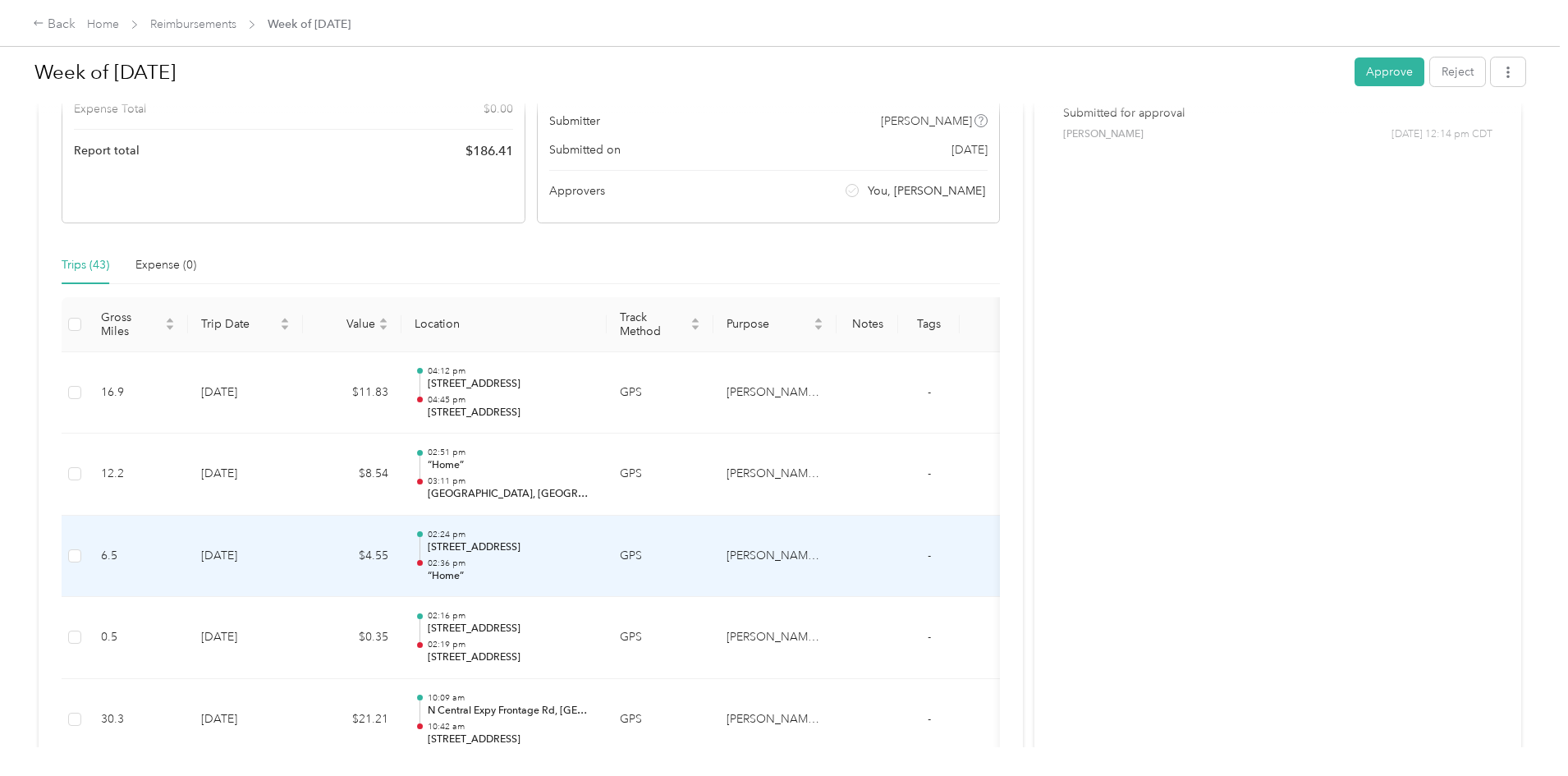
click at [713, 564] on td "GPS" at bounding box center [660, 557] width 107 height 82
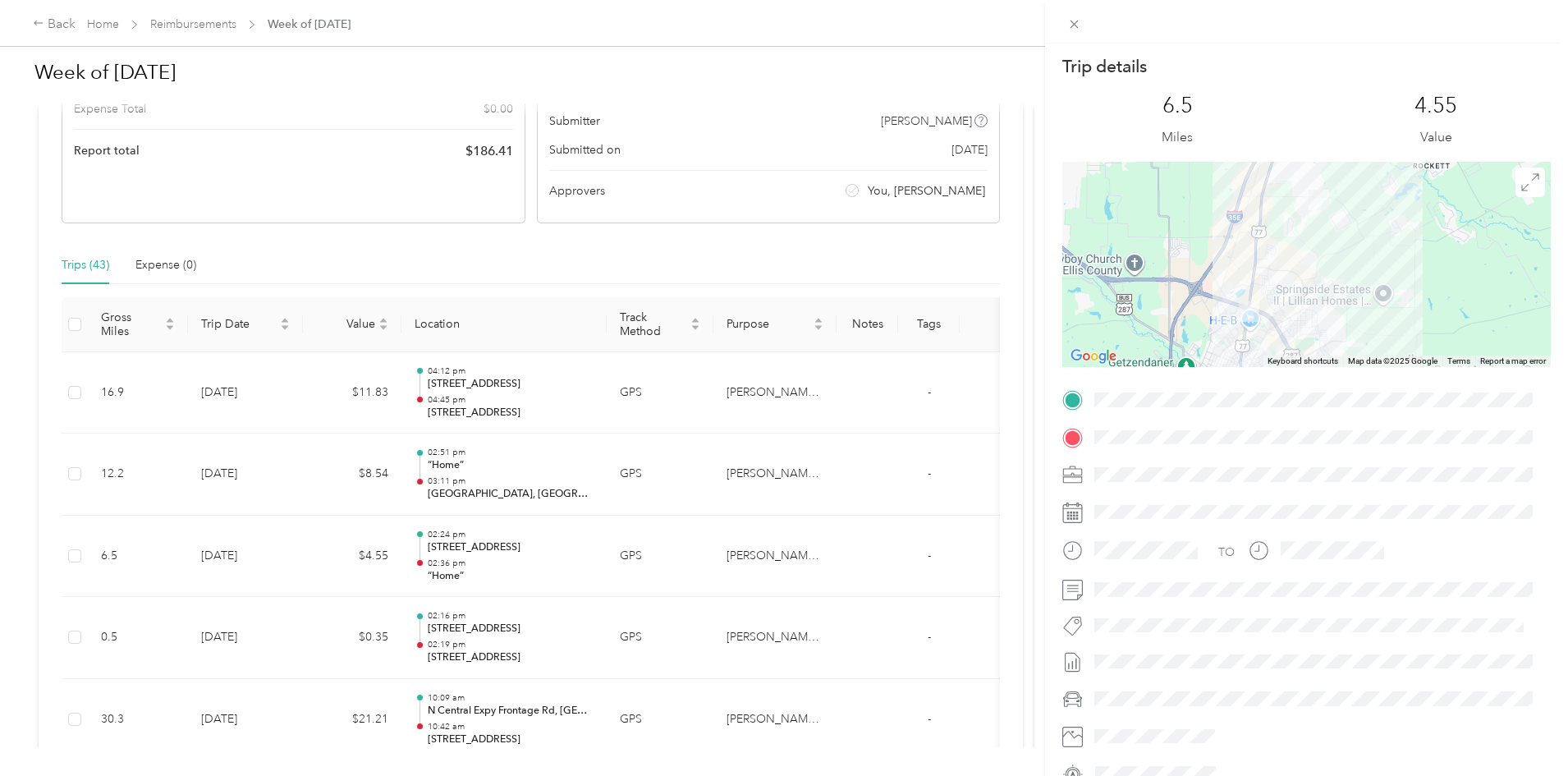
click at [803, 409] on div "Trip details This trip cannot be edited because it is either under review, appr…" at bounding box center [784, 388] width 1568 height 776
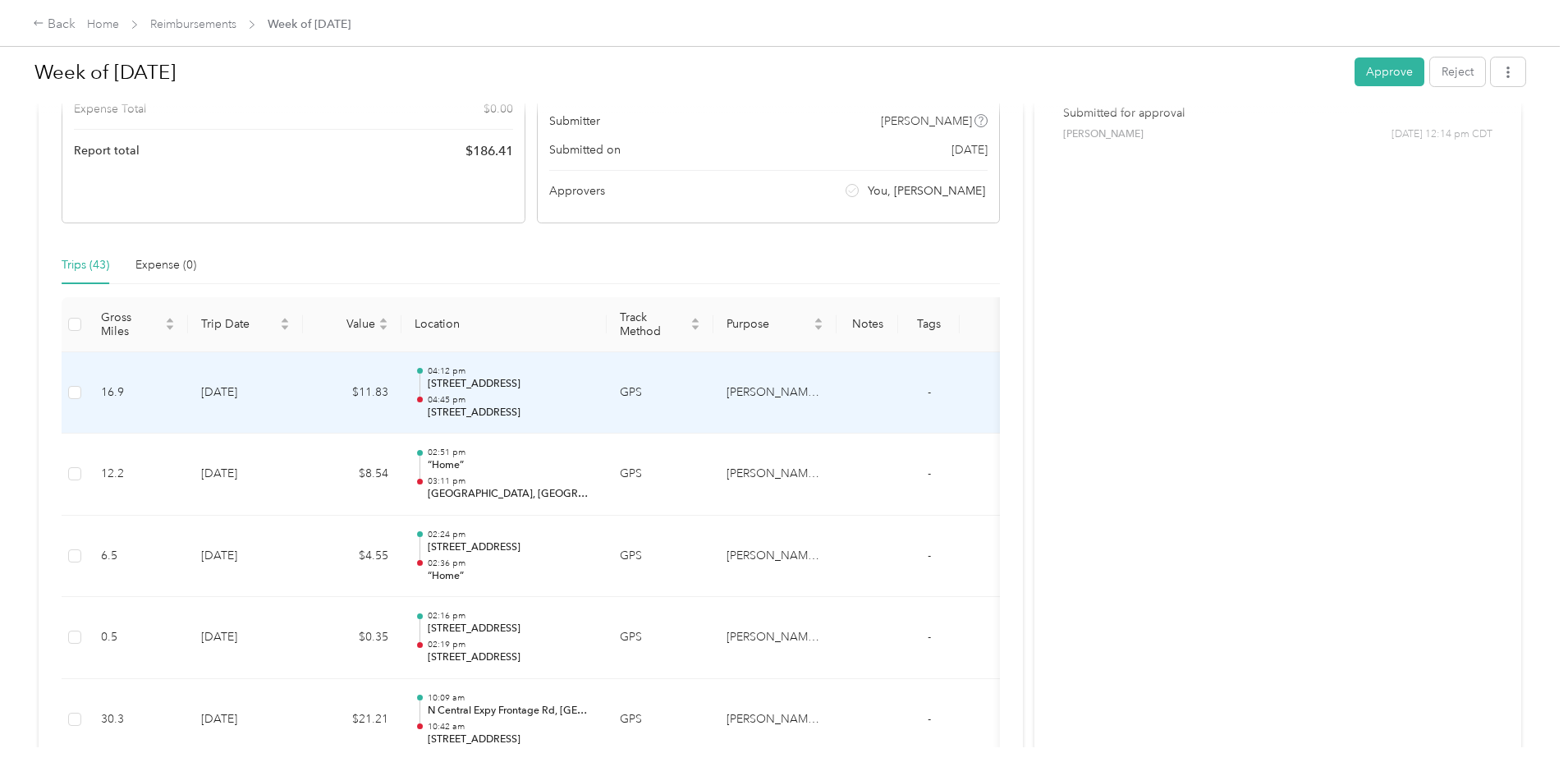
click at [713, 409] on td "GPS" at bounding box center [660, 393] width 107 height 82
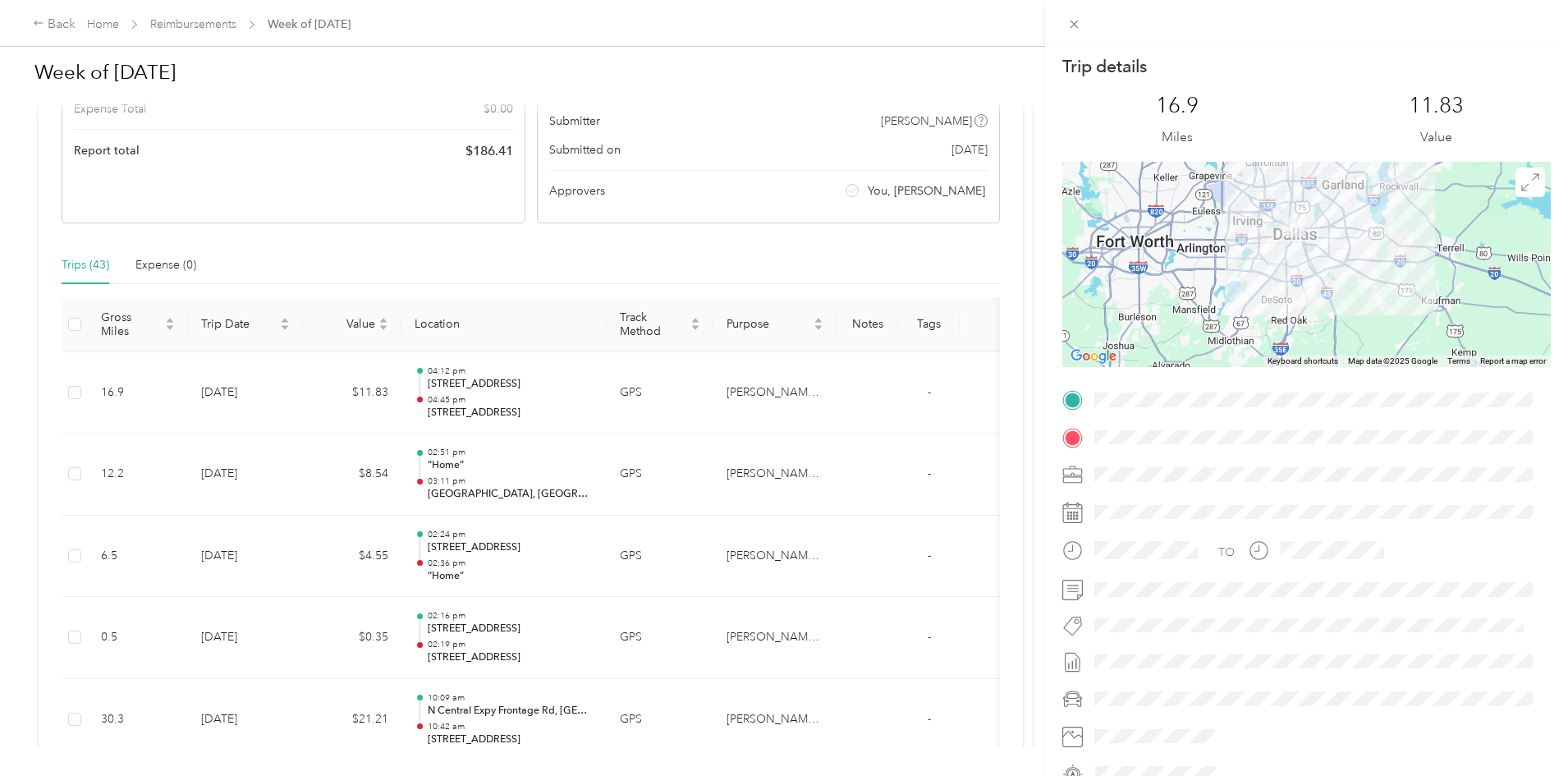
click at [803, 409] on div "Trip details This trip cannot be edited because it is either under review, appr…" at bounding box center [784, 388] width 1568 height 776
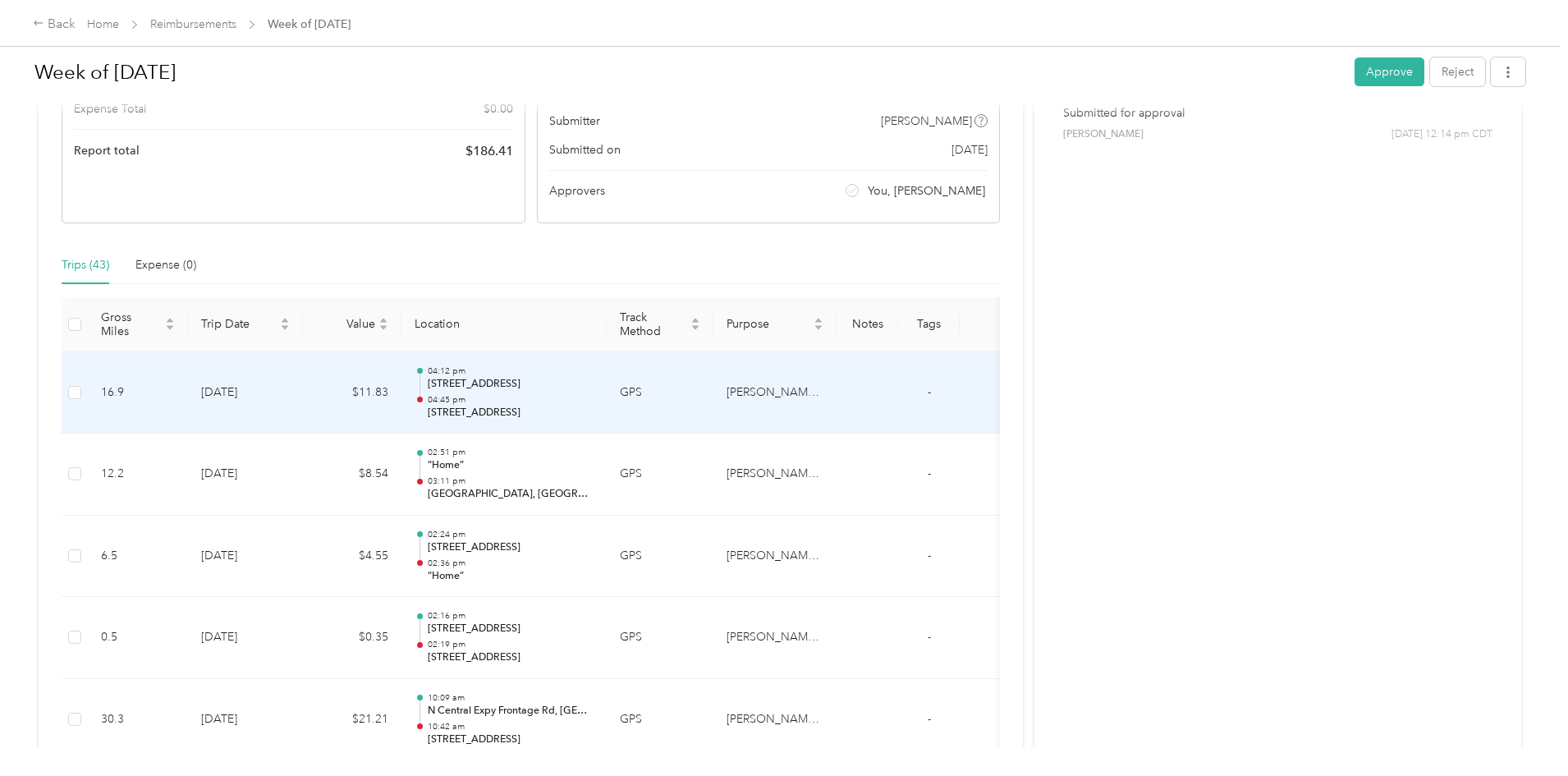
scroll to position [0, 0]
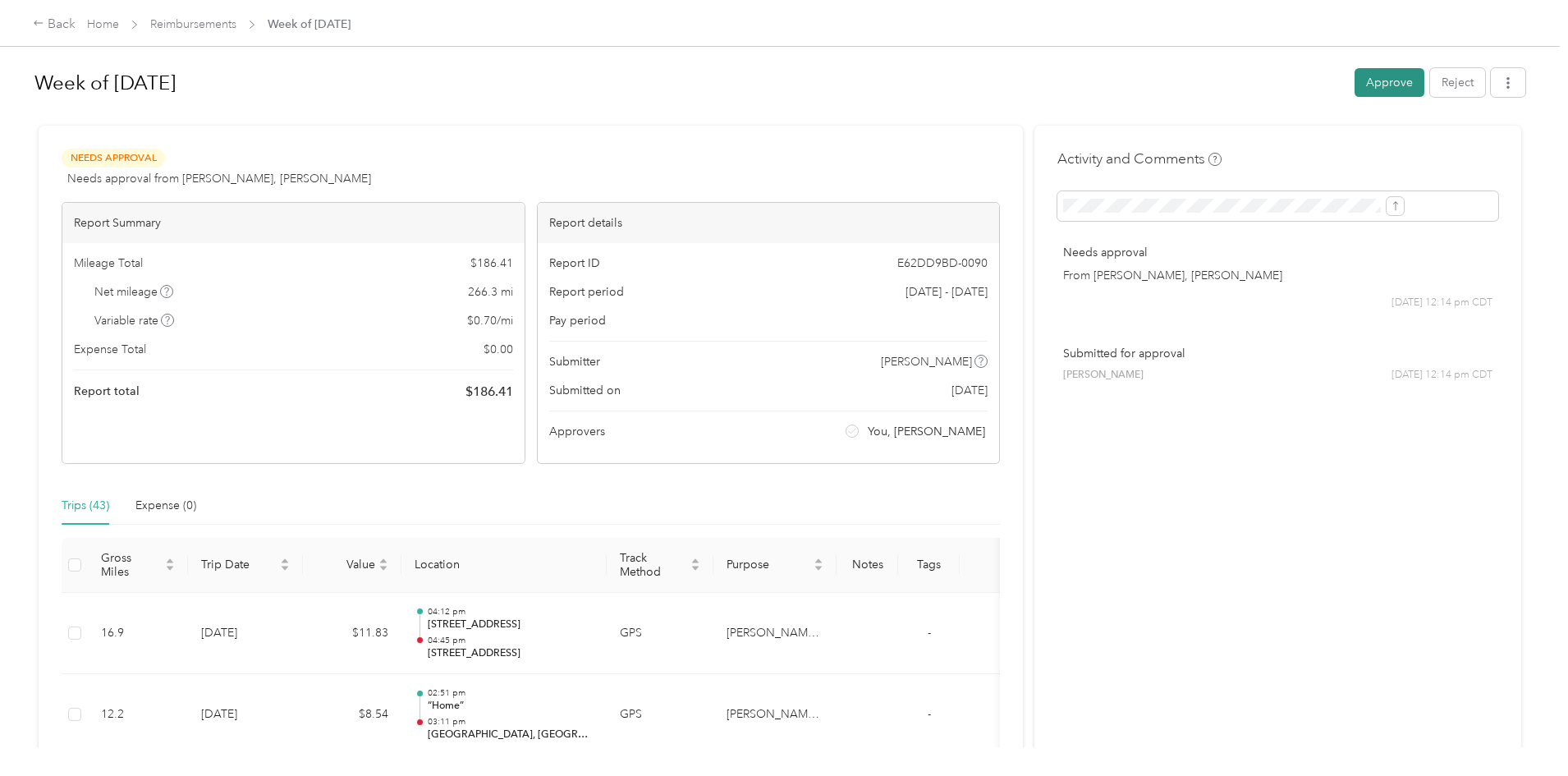
click at [1355, 89] on button "Approve" at bounding box center [1390, 82] width 70 height 29
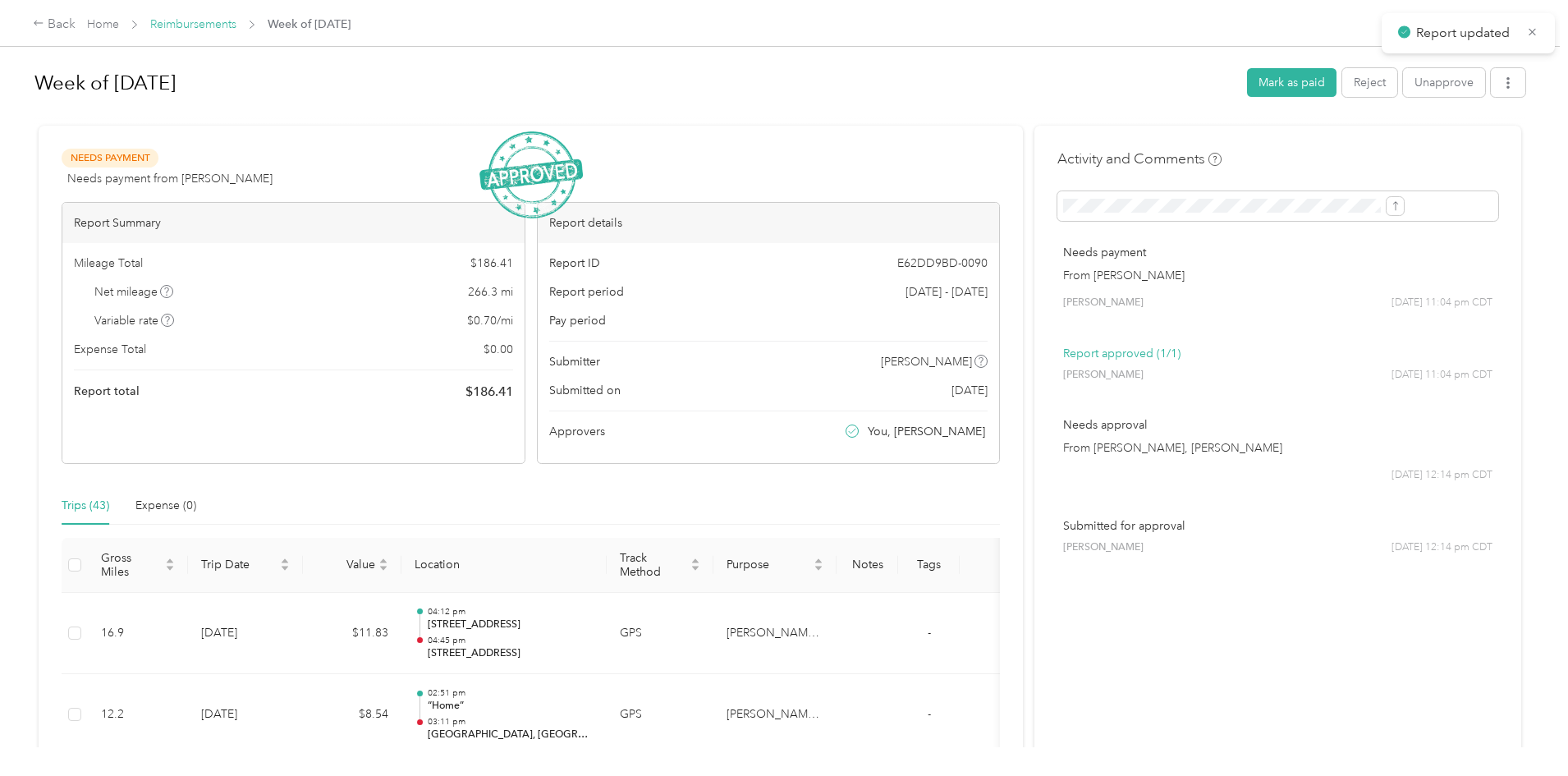
click at [236, 19] on link "Reimbursements" at bounding box center [193, 24] width 86 height 14
